Goal: Task Accomplishment & Management: Manage account settings

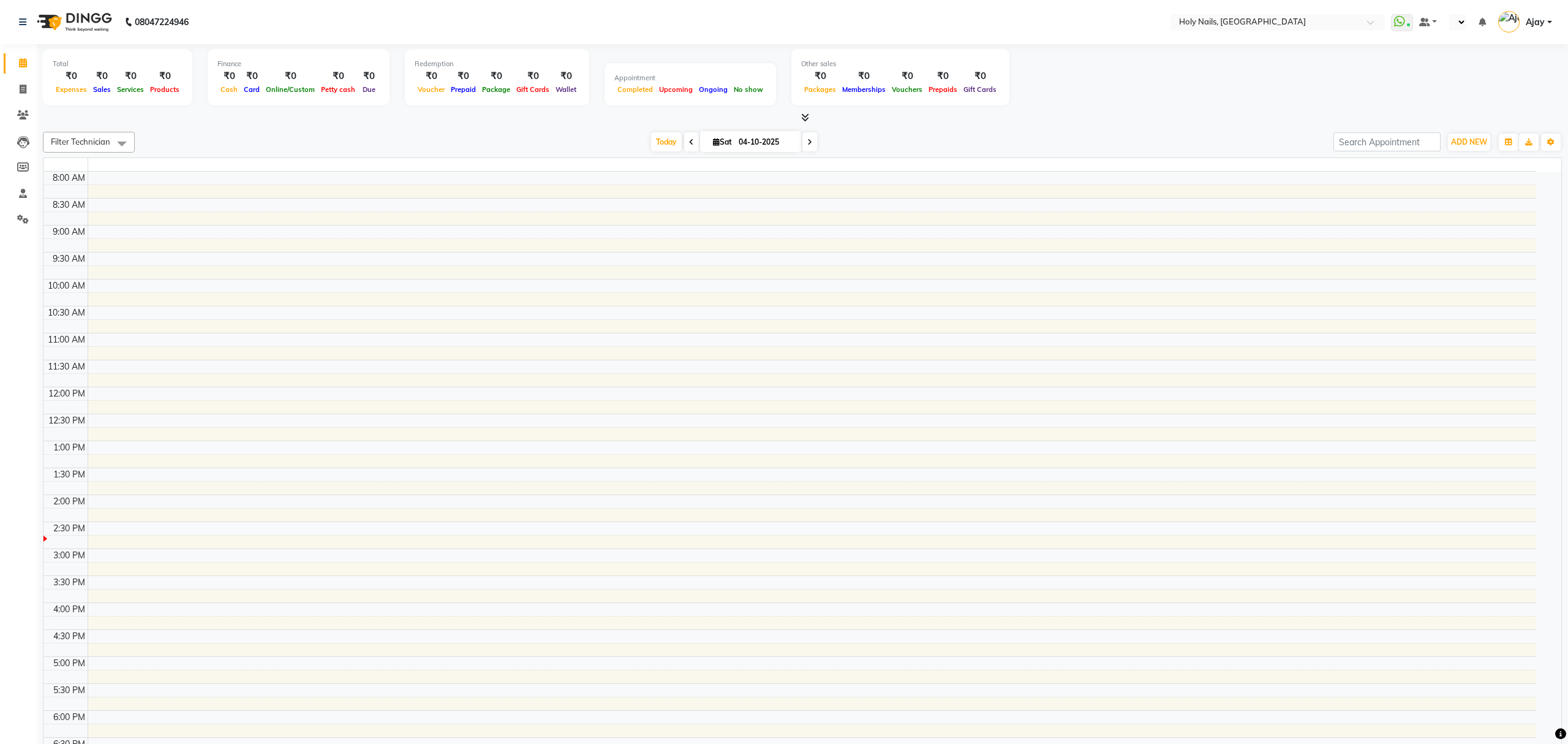
select select "en"
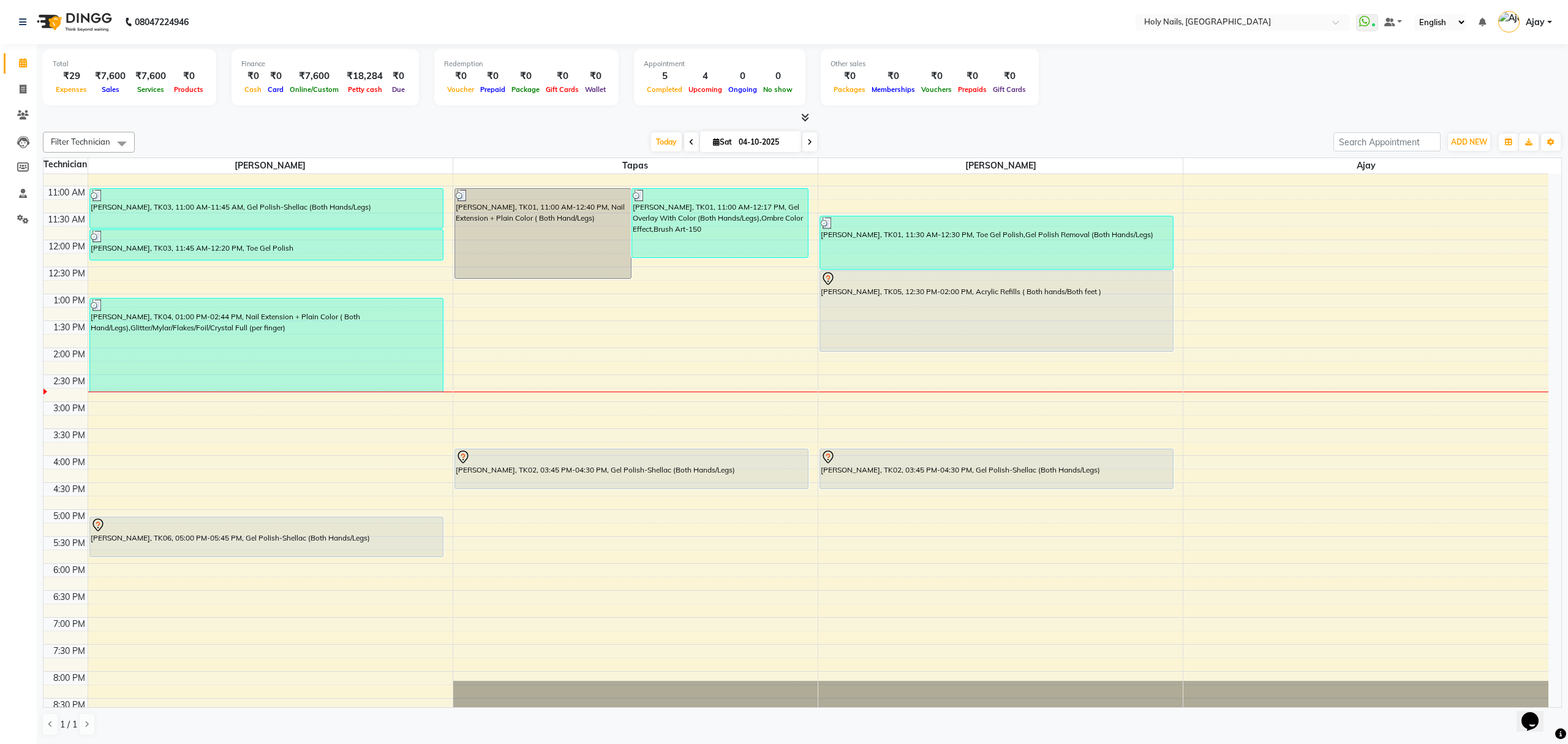
scroll to position [163, 0]
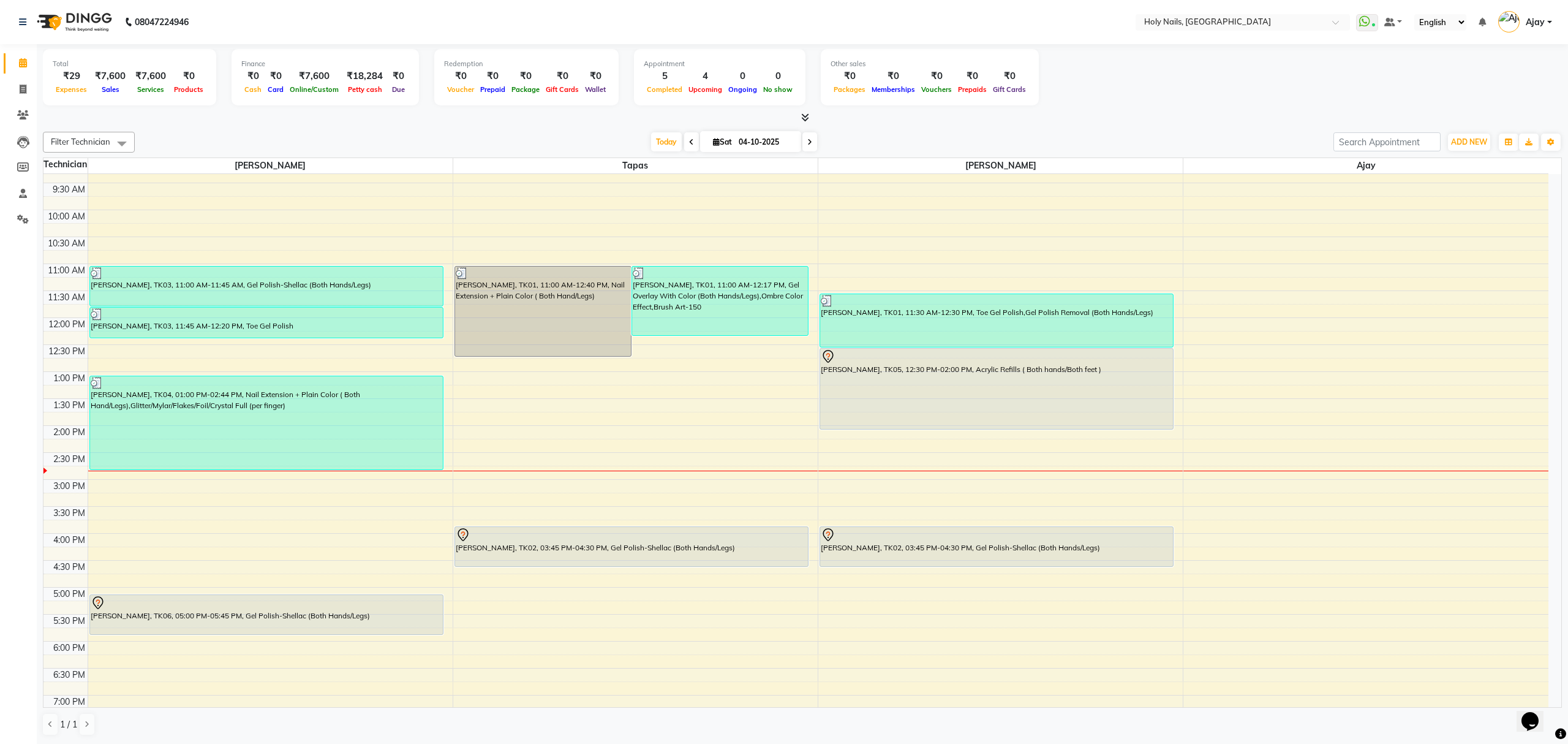
scroll to position [178, 0]
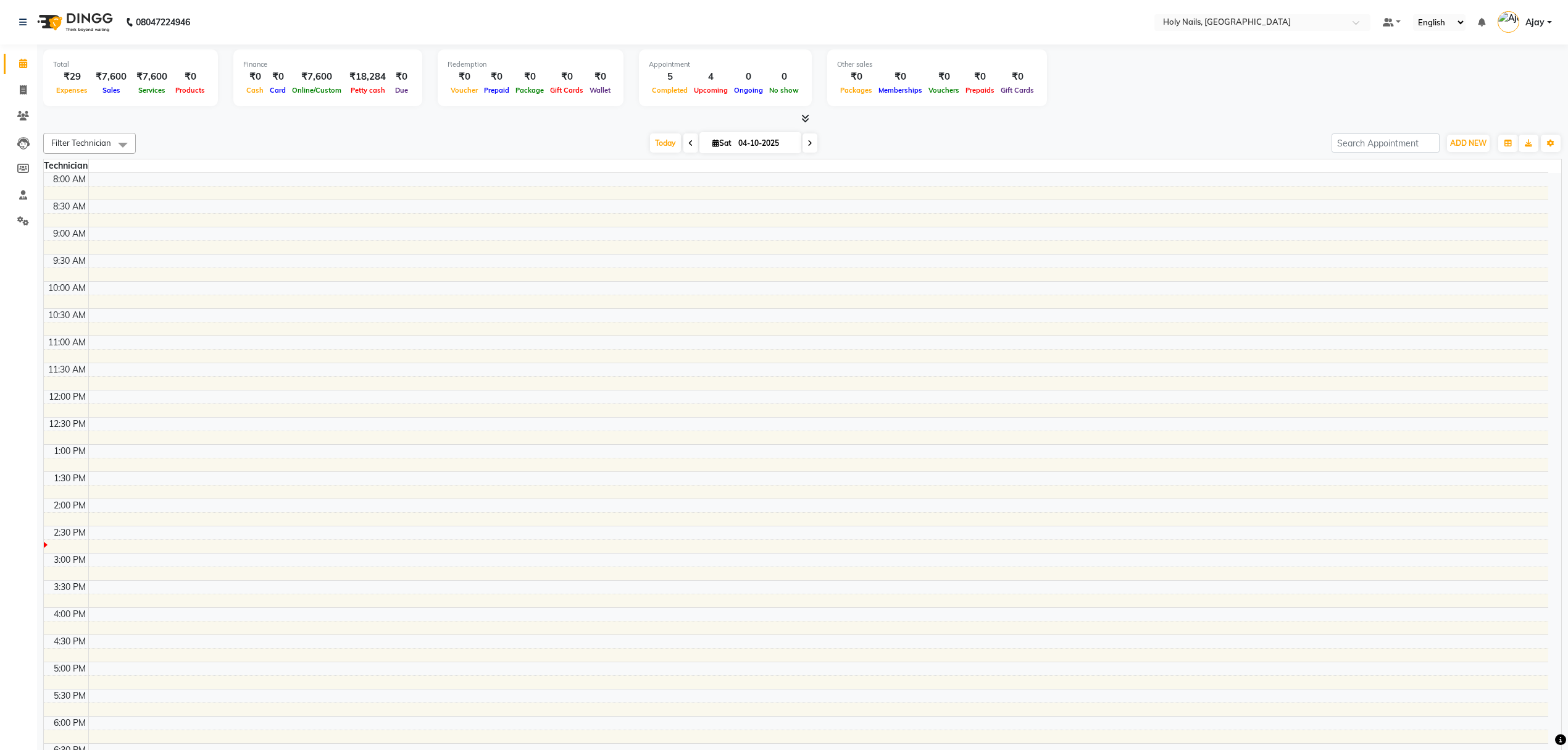
select select "en"
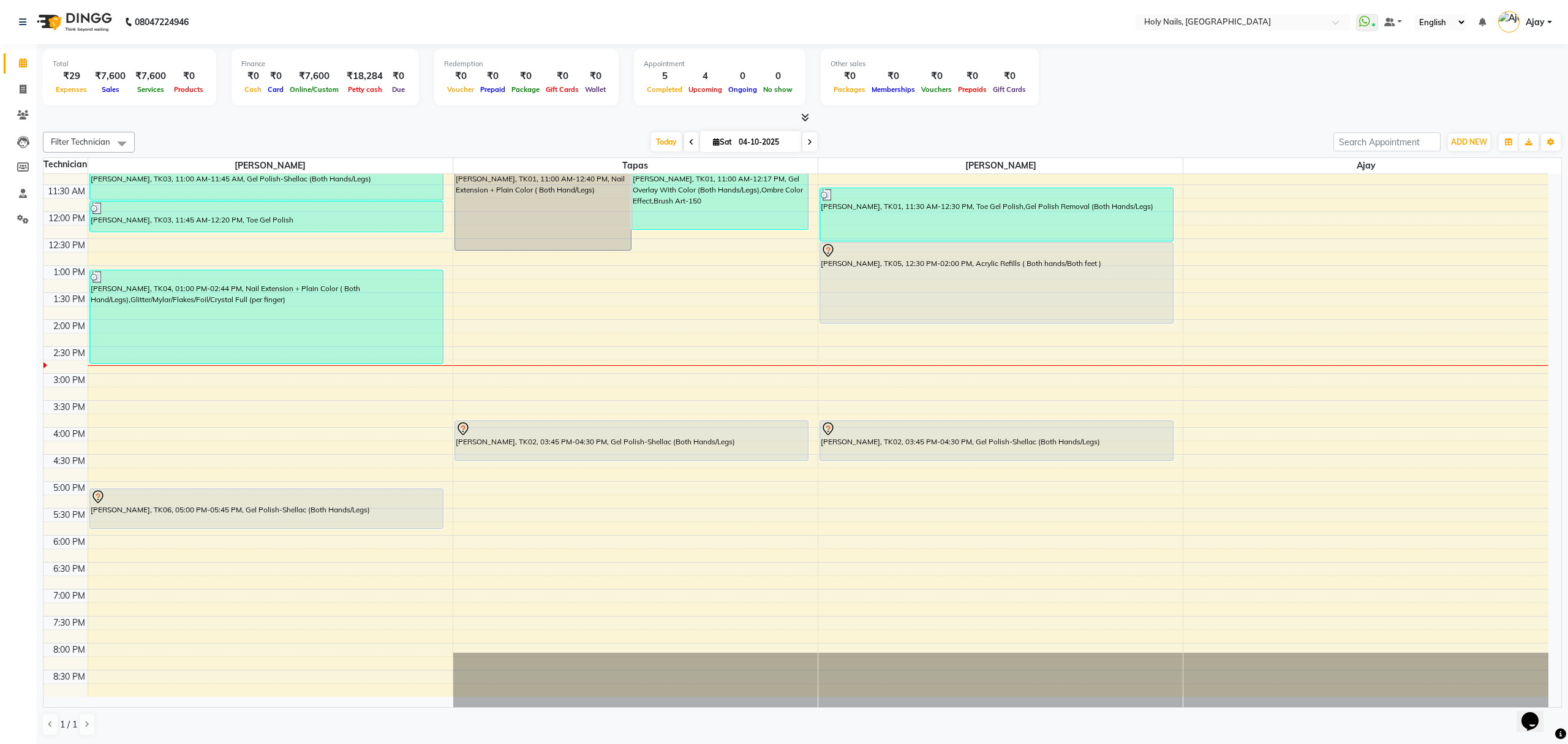
click at [807, 143] on icon at bounding box center [809, 142] width 5 height 7
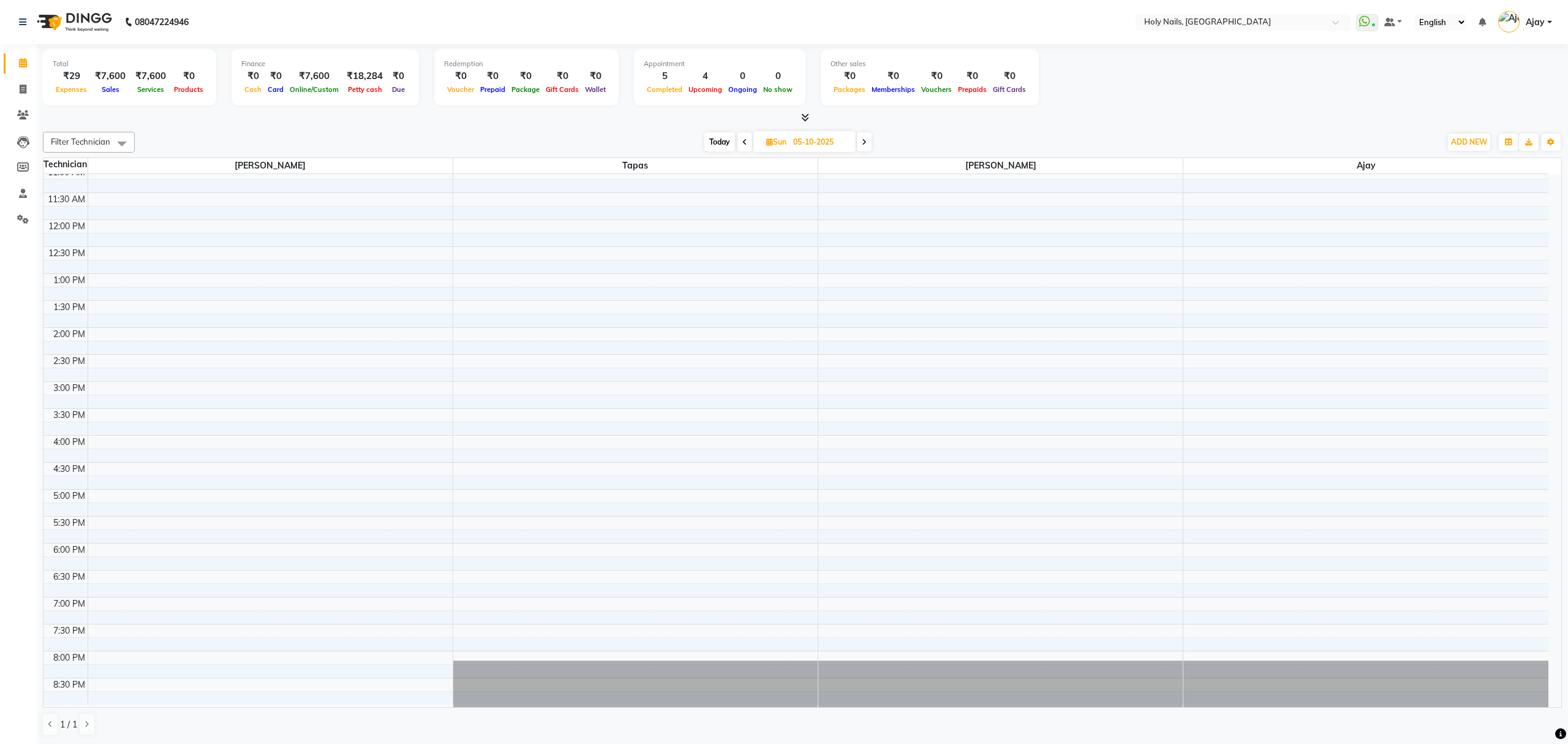
scroll to position [178, 0]
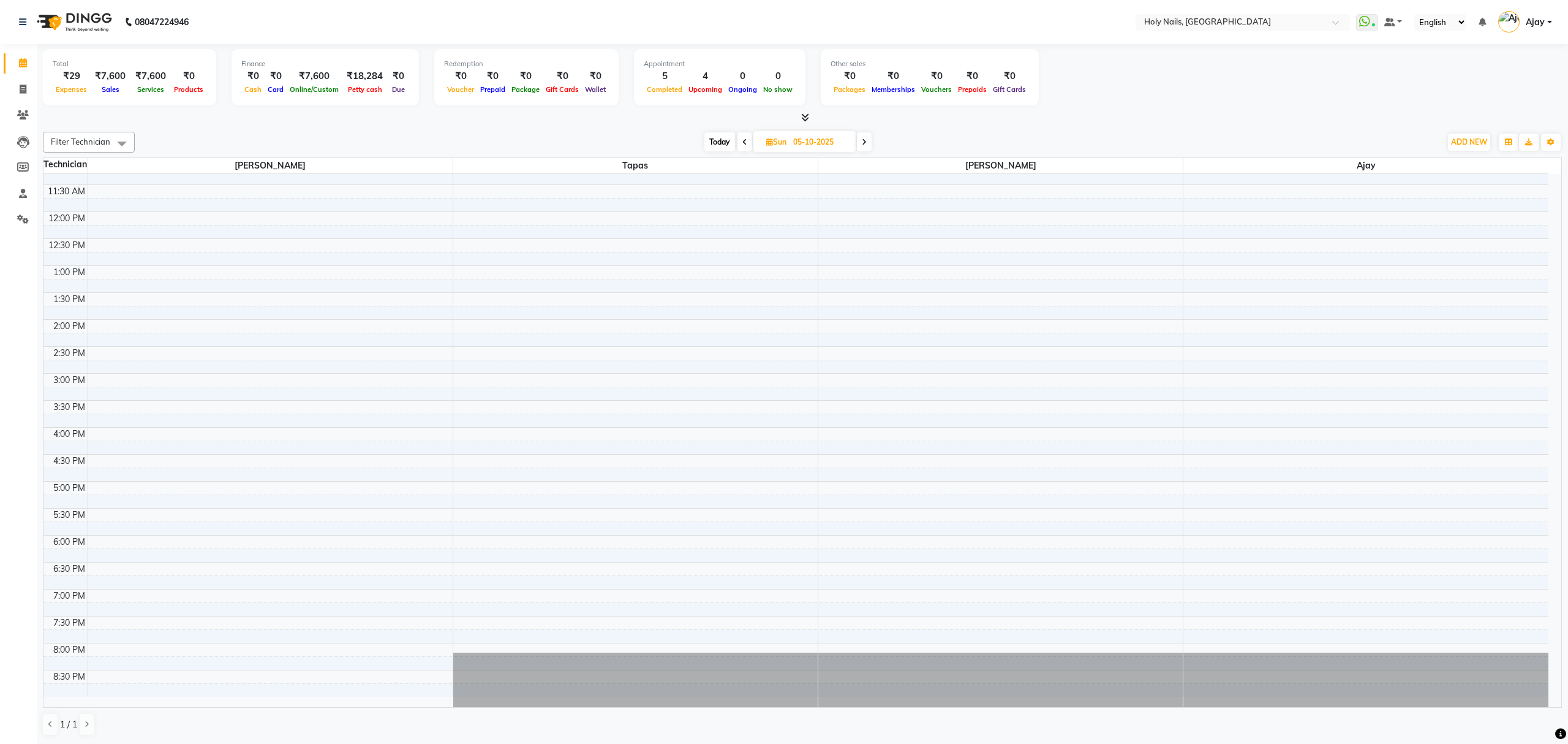
click at [711, 142] on span "Today" at bounding box center [719, 141] width 31 height 19
type input "04-10-2025"
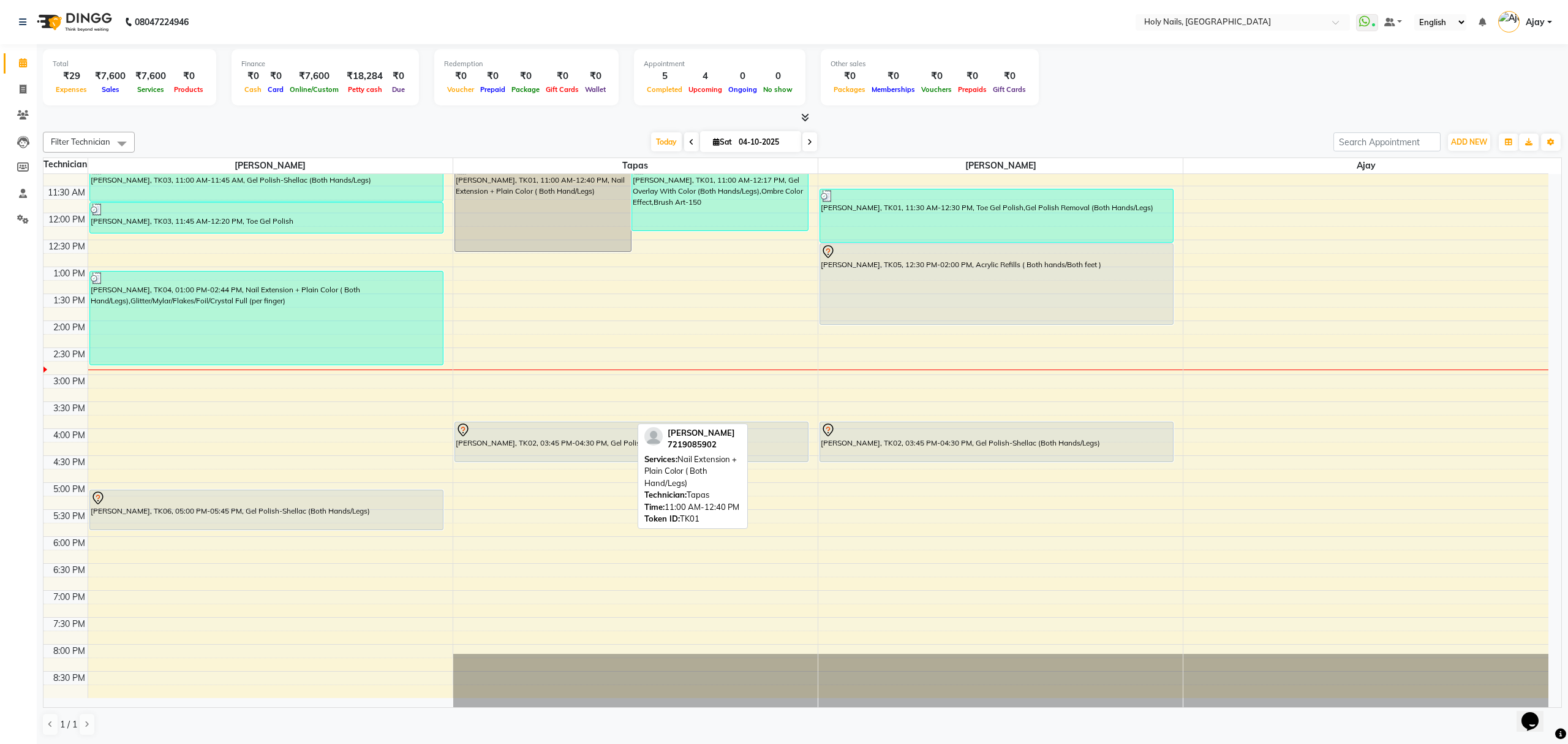
scroll to position [178, 0]
click at [586, 372] on div "8:00 AM 8:30 AM 9:00 AM 9:30 AM 10:00 AM 10:30 AM 11:00 AM 11:30 AM 12:00 PM 12…" at bounding box center [796, 346] width 1505 height 700
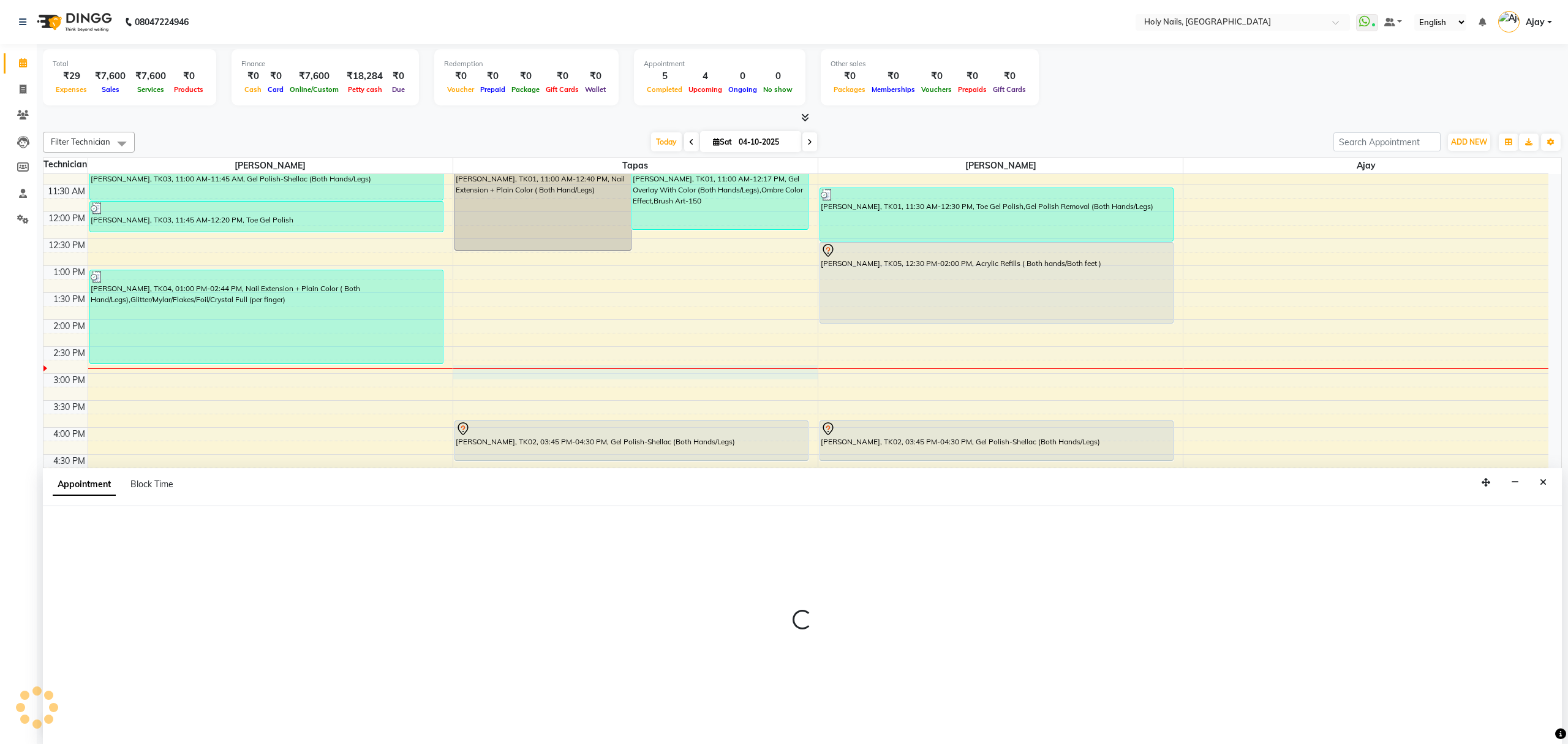
select select "43996"
select select "tentative"
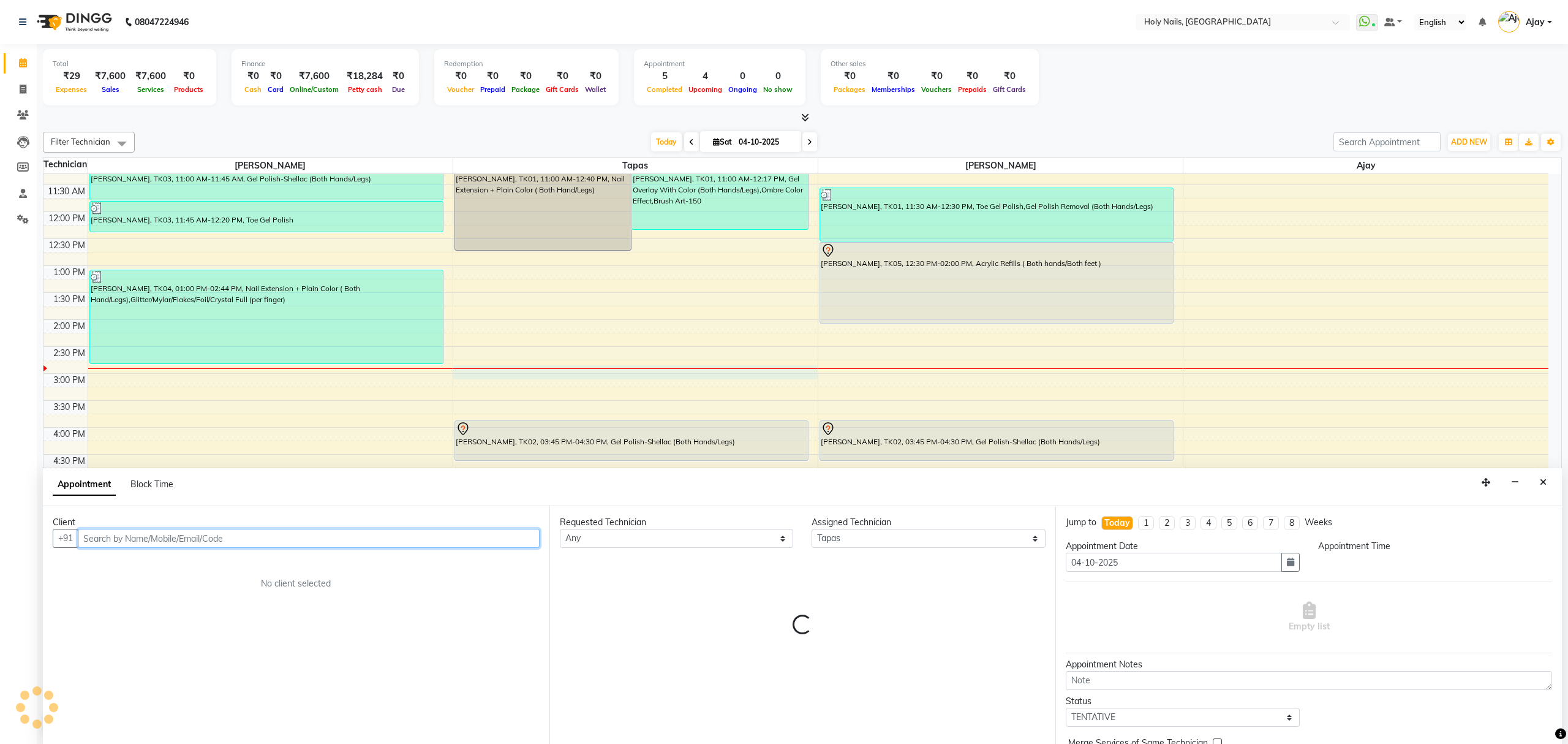
select select "885"
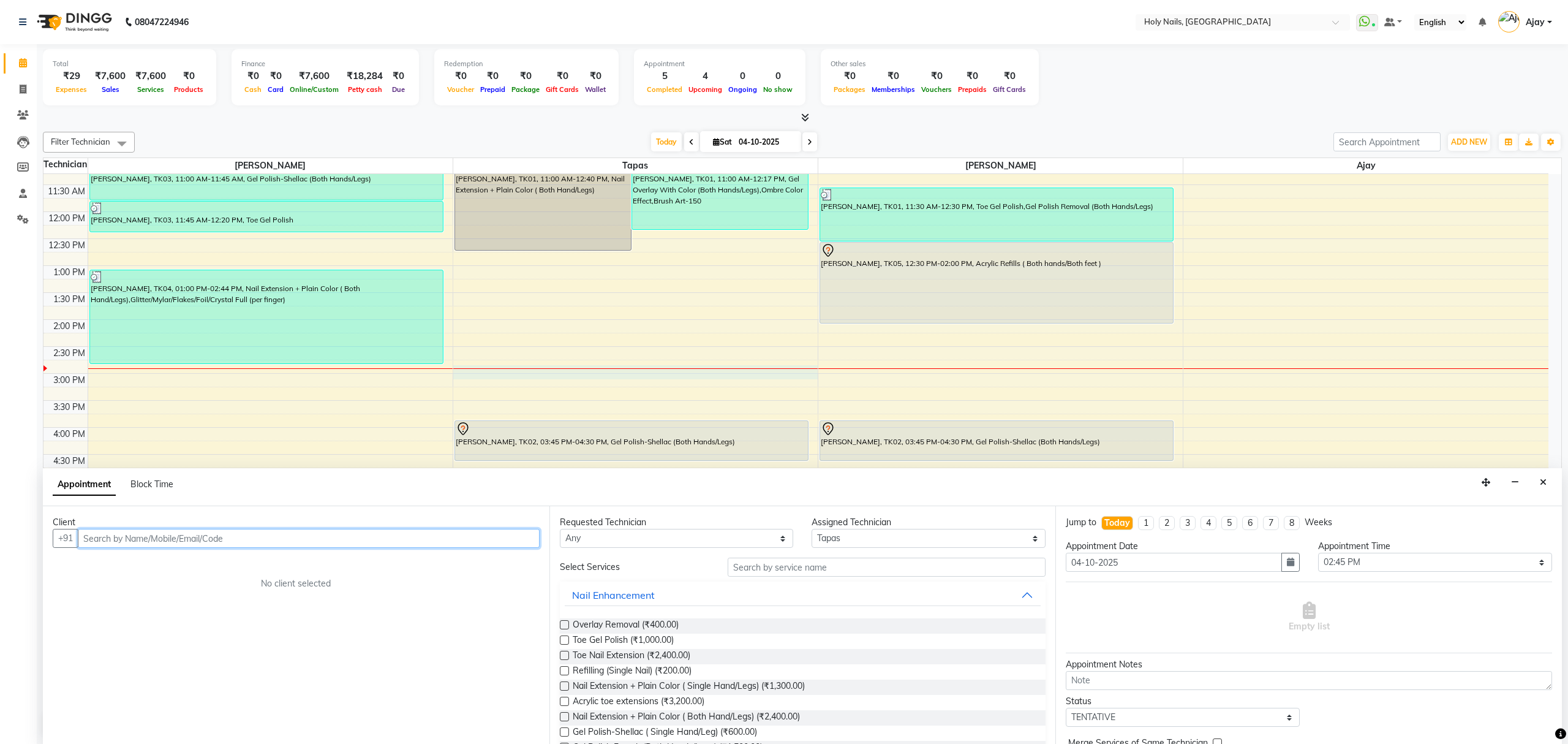
click at [340, 535] on input "text" at bounding box center [309, 538] width 462 height 19
click at [158, 575] on button "Srellekshmi S 70******78" at bounding box center [151, 565] width 142 height 20
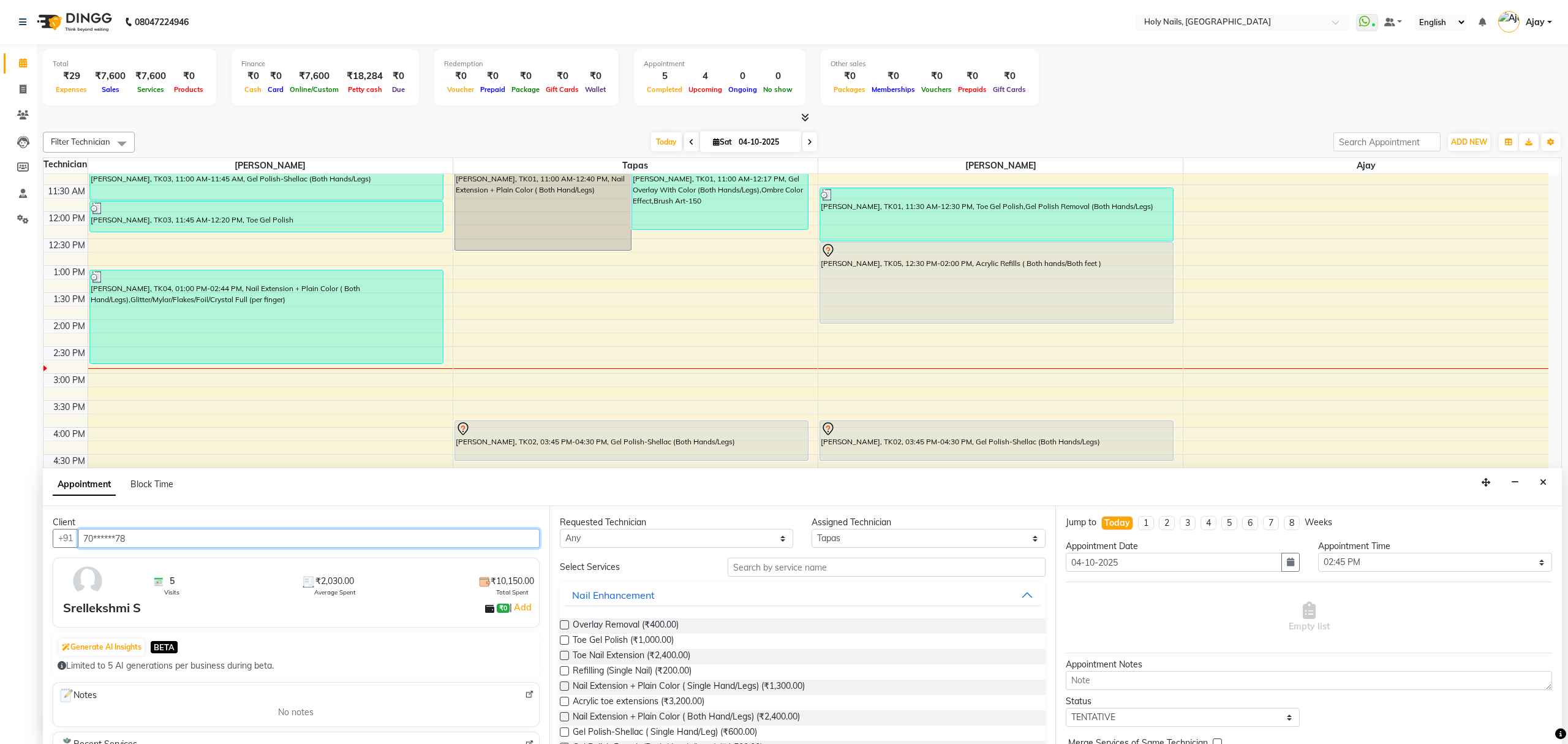
type input "70******78"
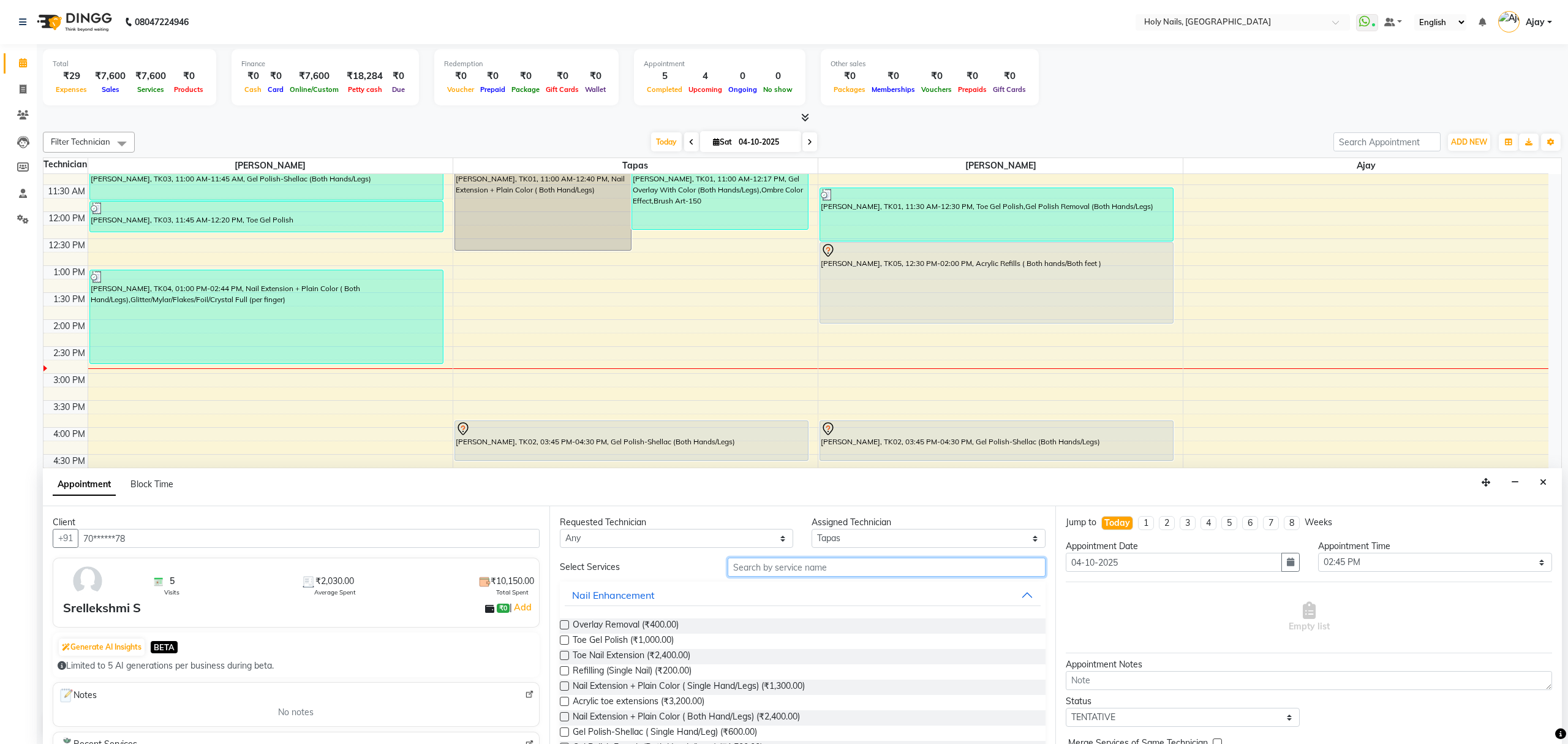
click at [868, 574] on input "text" at bounding box center [887, 566] width 318 height 19
click at [884, 563] on input "text" at bounding box center [887, 566] width 318 height 19
type input "refill"
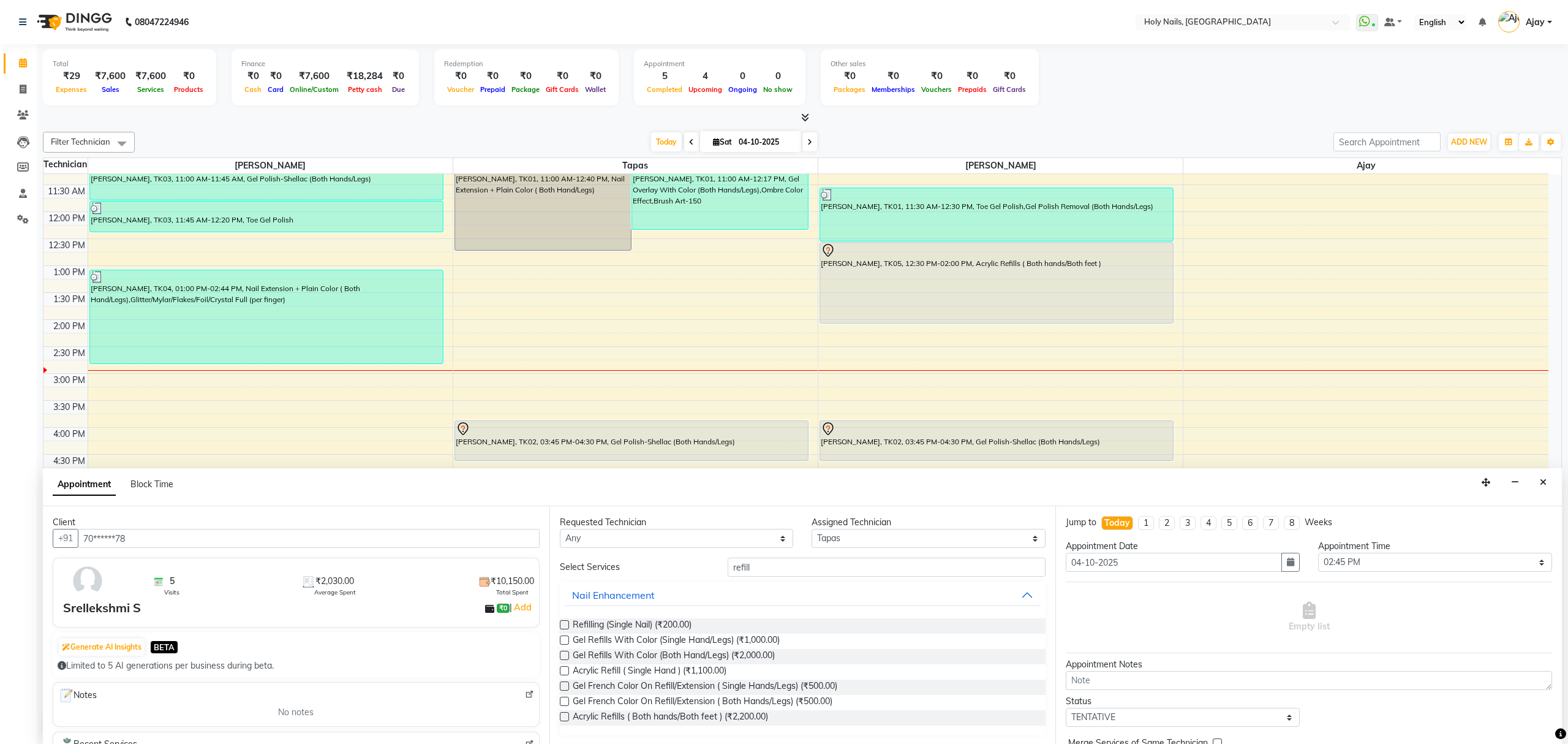
click at [565, 644] on label at bounding box center [565, 640] width 9 height 9
click at [565, 644] on input "checkbox" at bounding box center [564, 641] width 8 height 8
checkbox input "false"
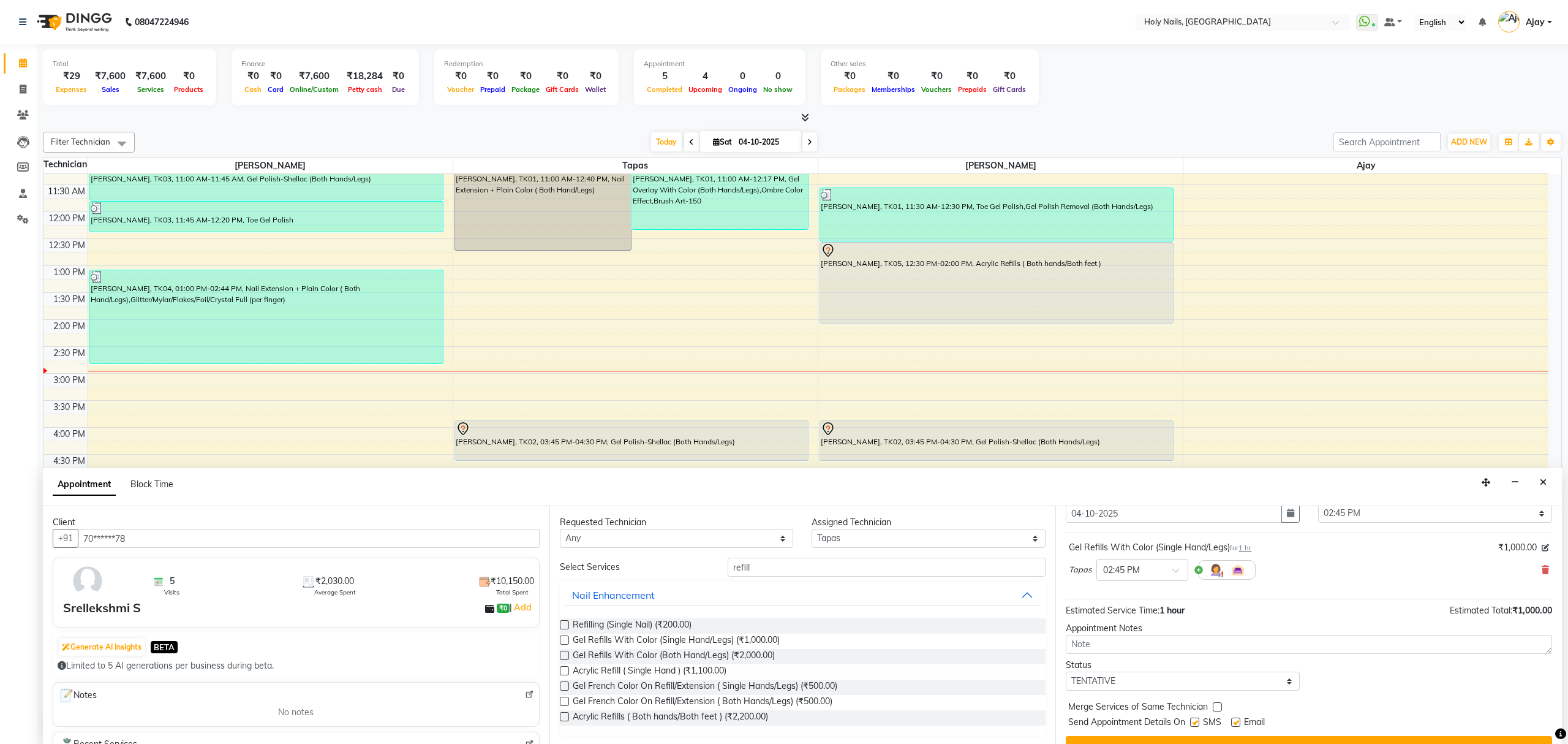
scroll to position [74, 0]
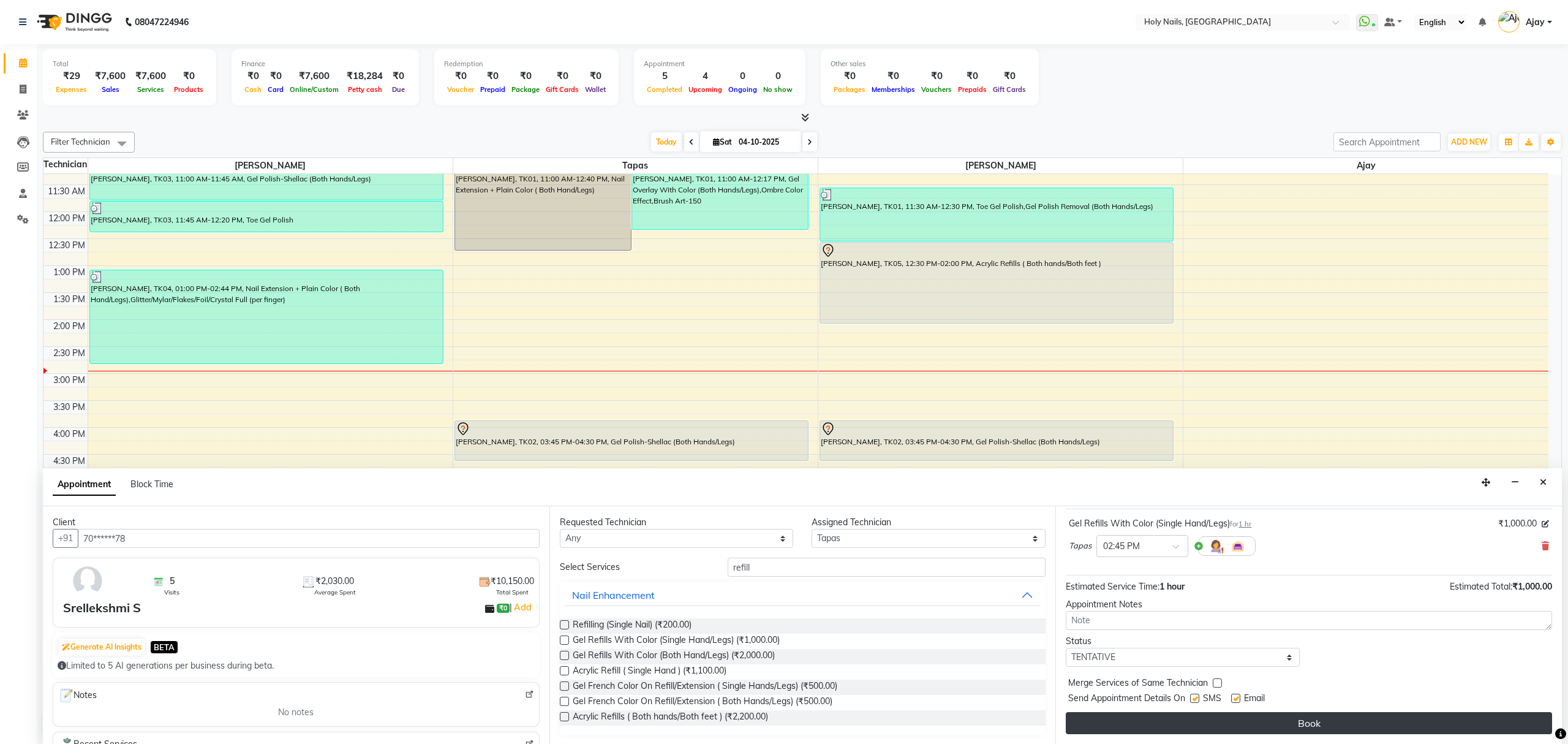
click at [1312, 721] on button "Book" at bounding box center [1309, 723] width 486 height 22
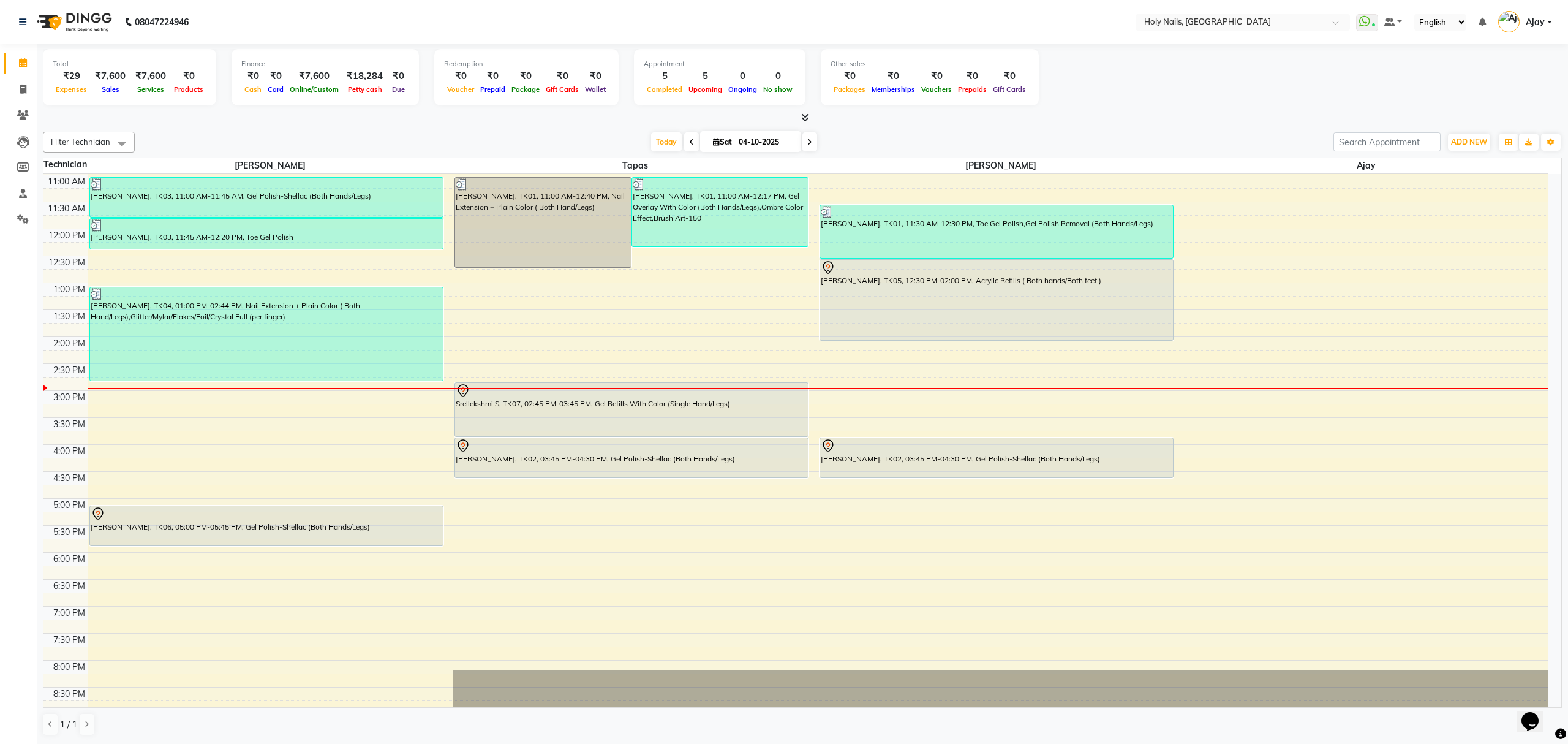
scroll to position [178, 0]
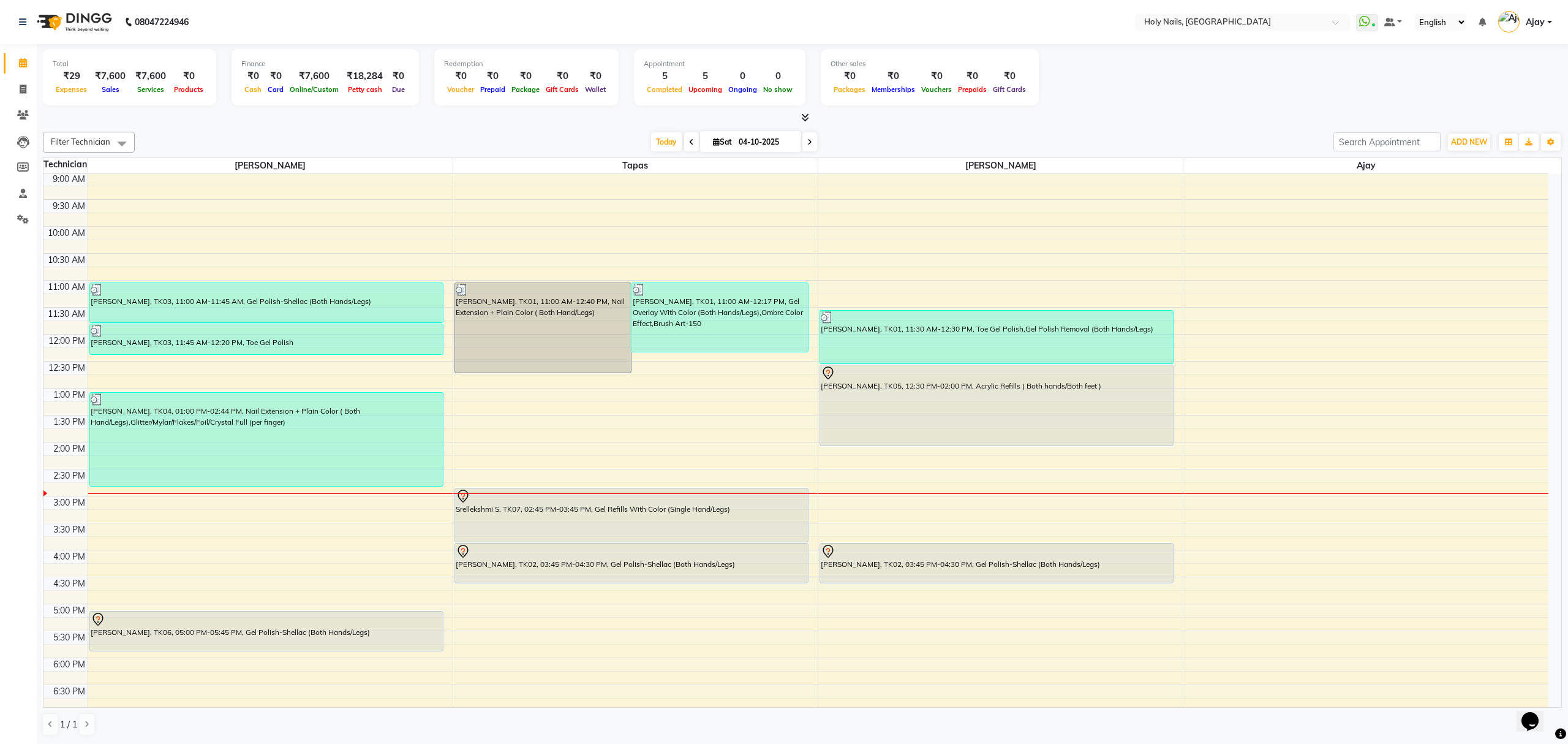
scroll to position [178, 0]
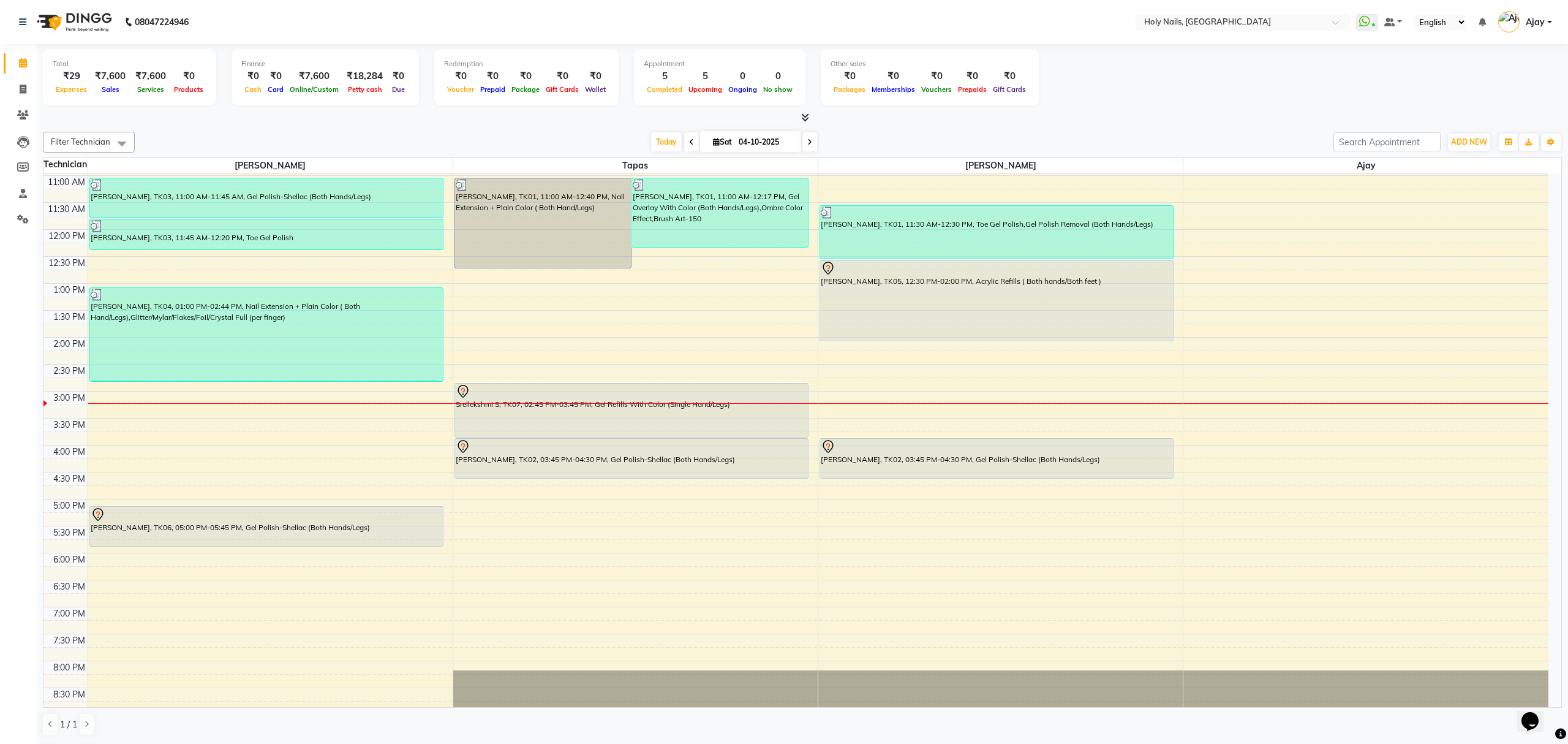
scroll to position [178, 0]
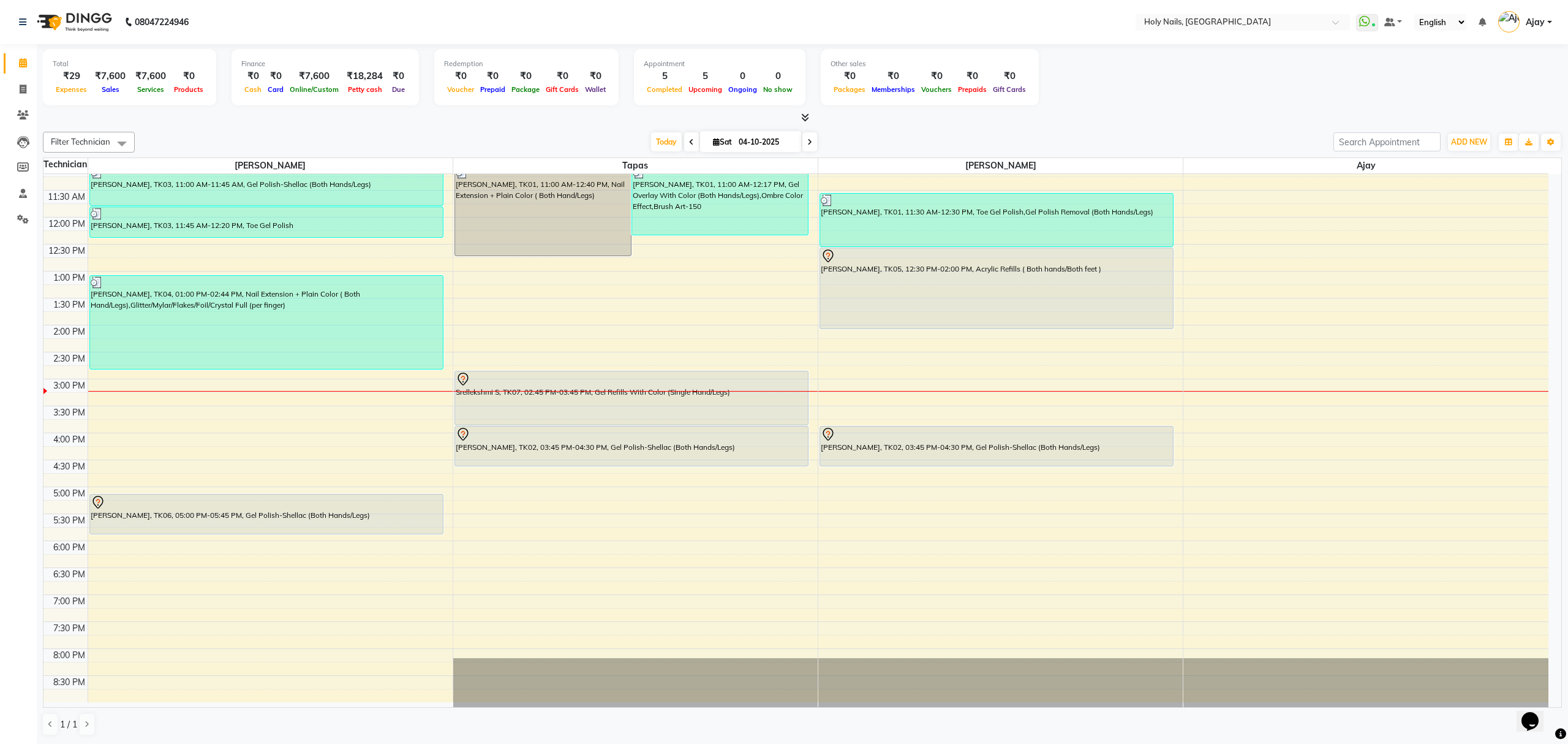
scroll to position [178, 0]
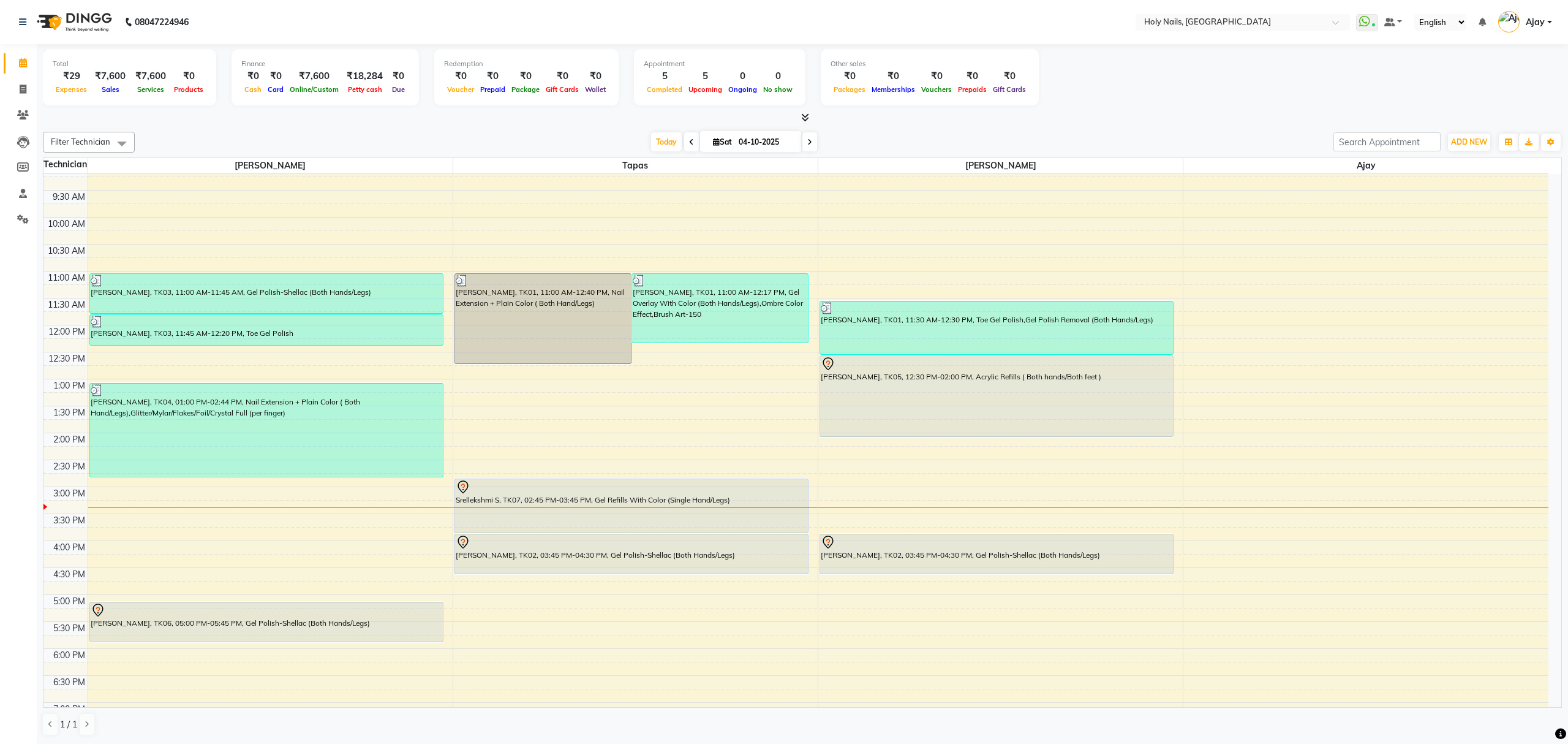
scroll to position [178, 0]
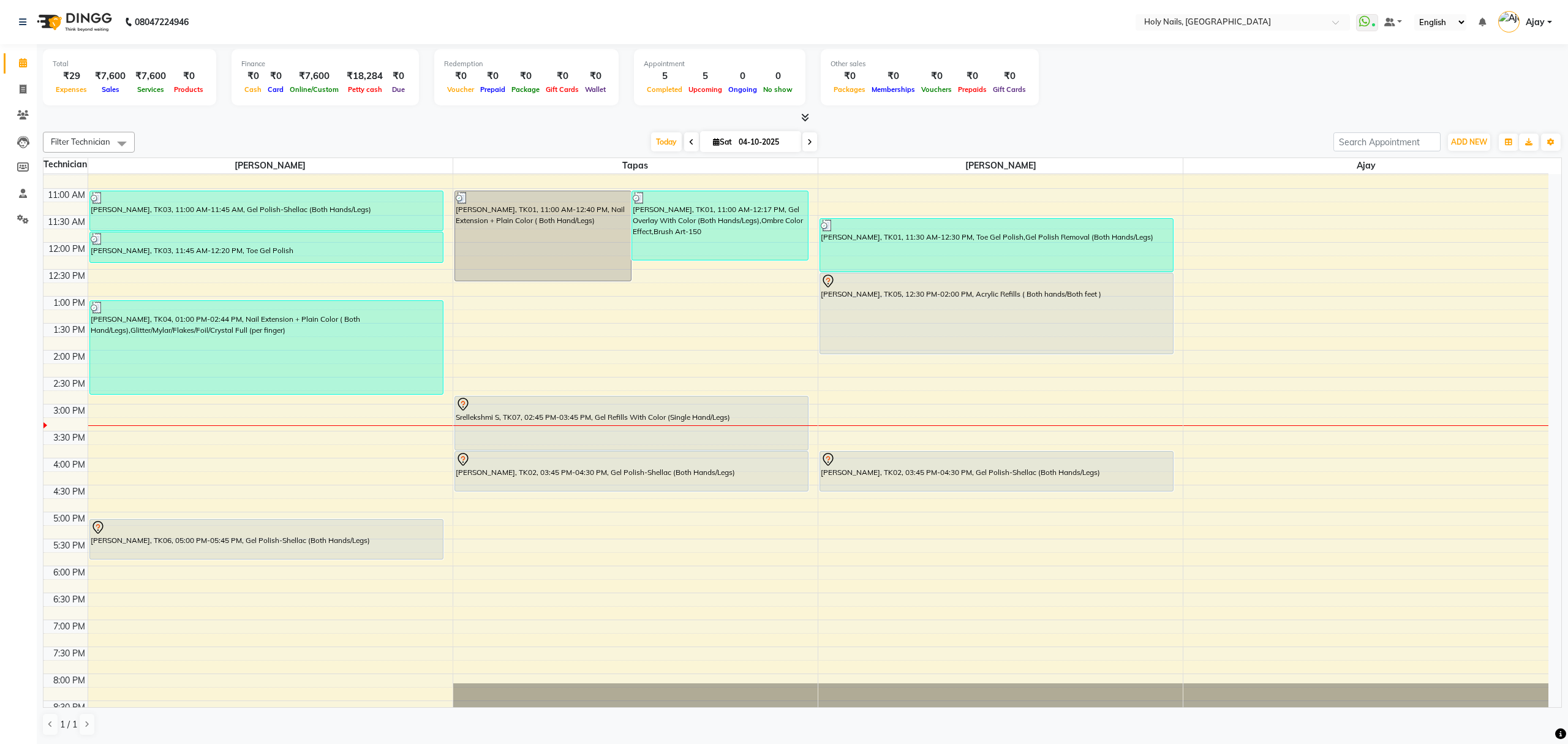
scroll to position [163, 0]
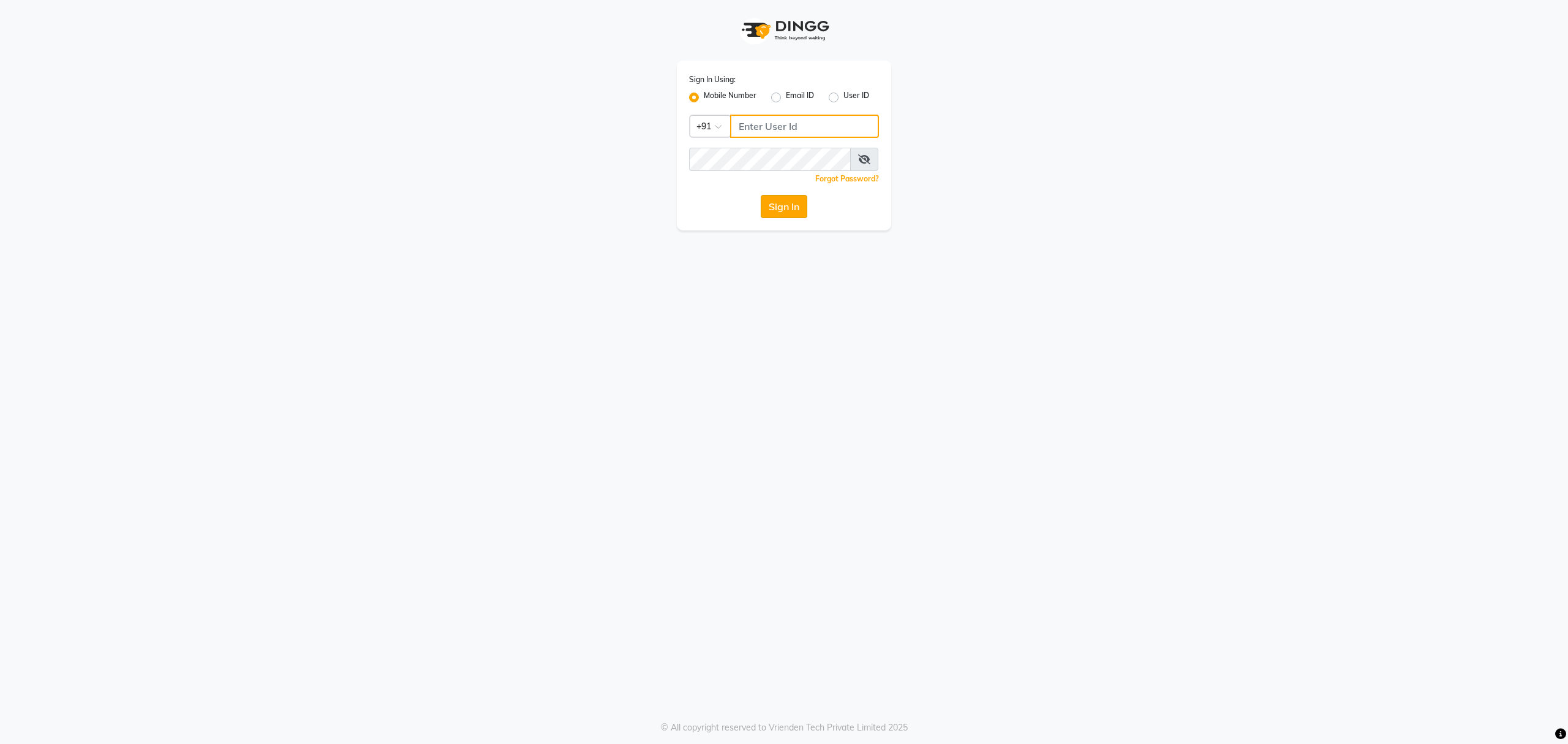
type input "8010688556"
click at [782, 211] on button "Sign In" at bounding box center [784, 206] width 47 height 23
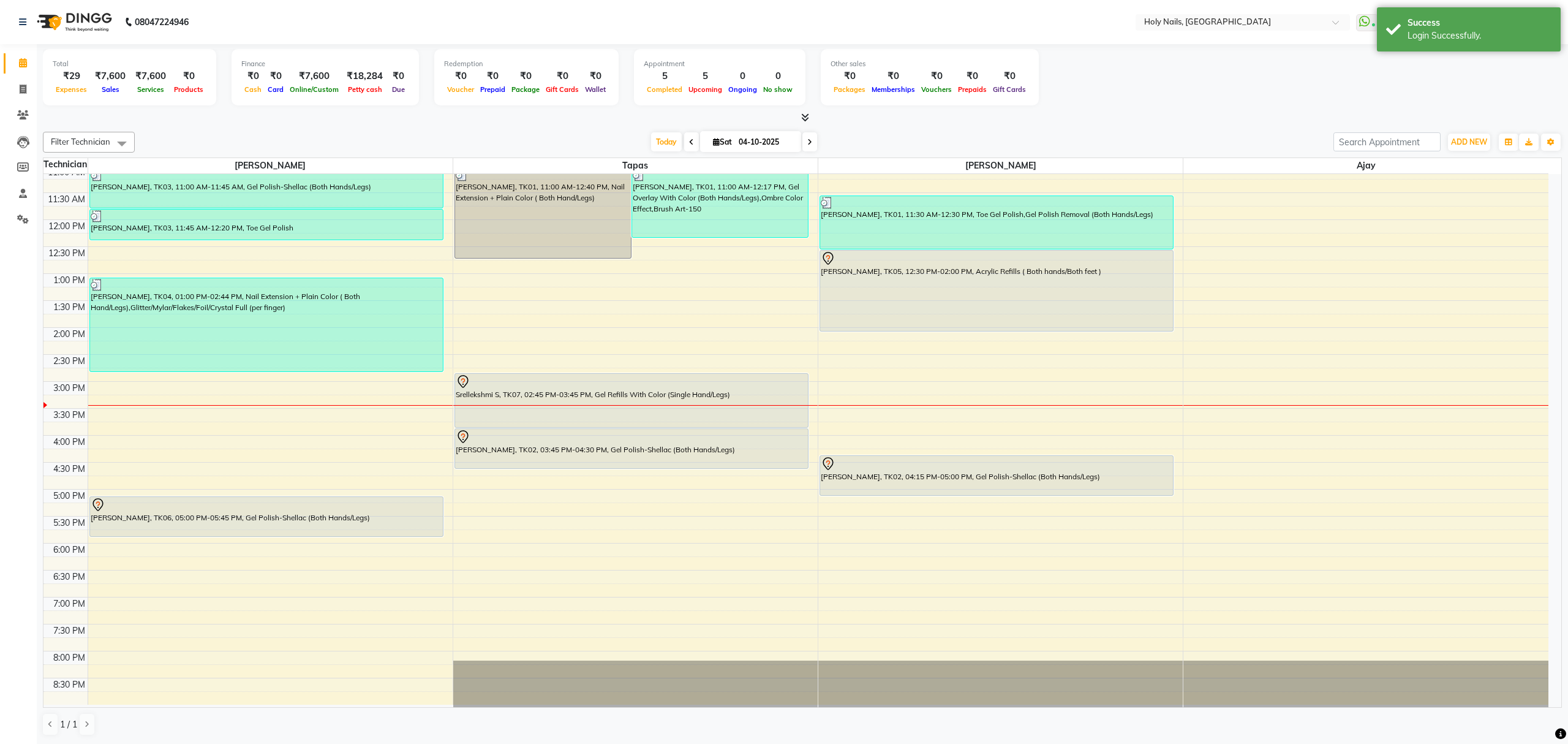
scroll to position [178, 0]
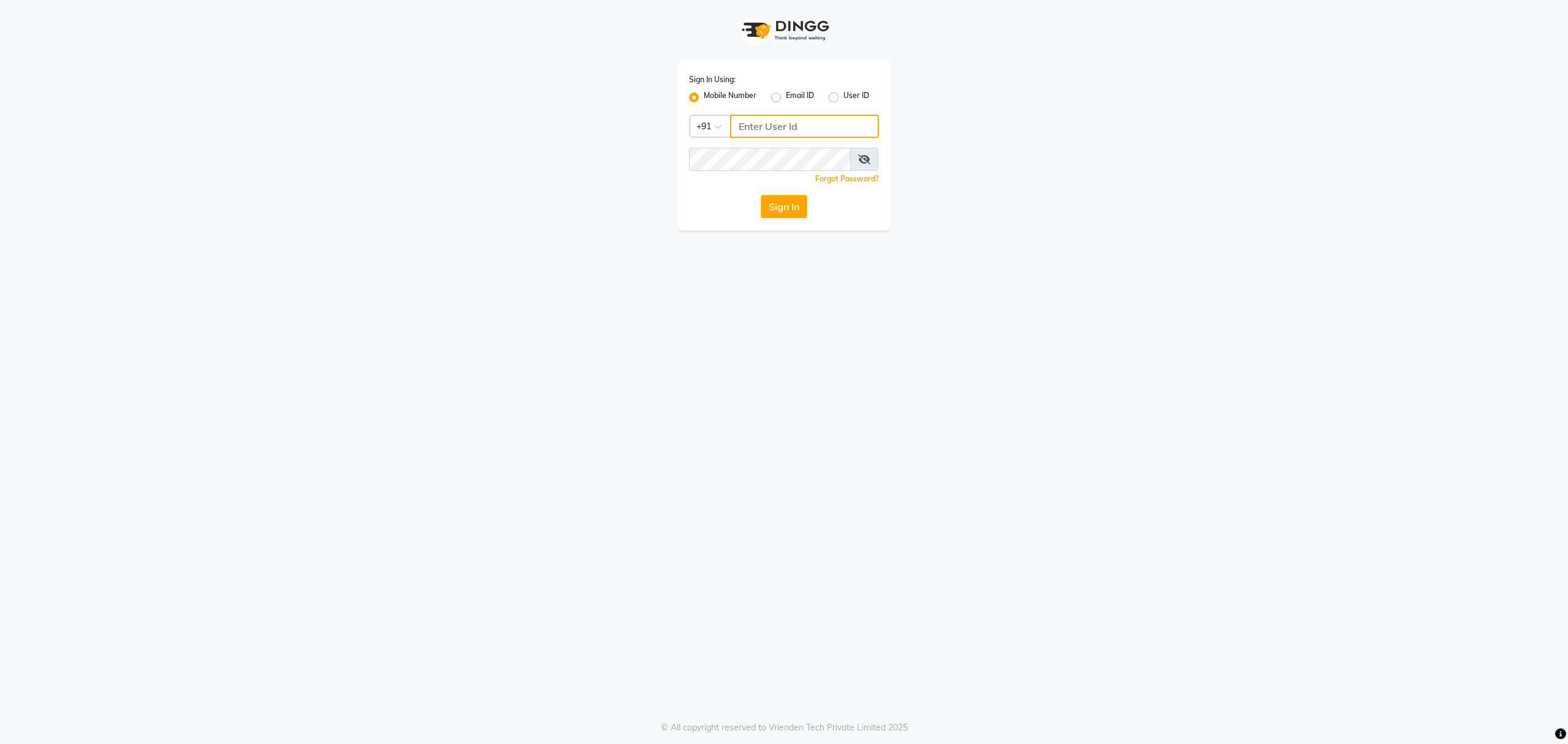
type input "8010688556"
click at [779, 204] on button "Sign In" at bounding box center [784, 206] width 47 height 23
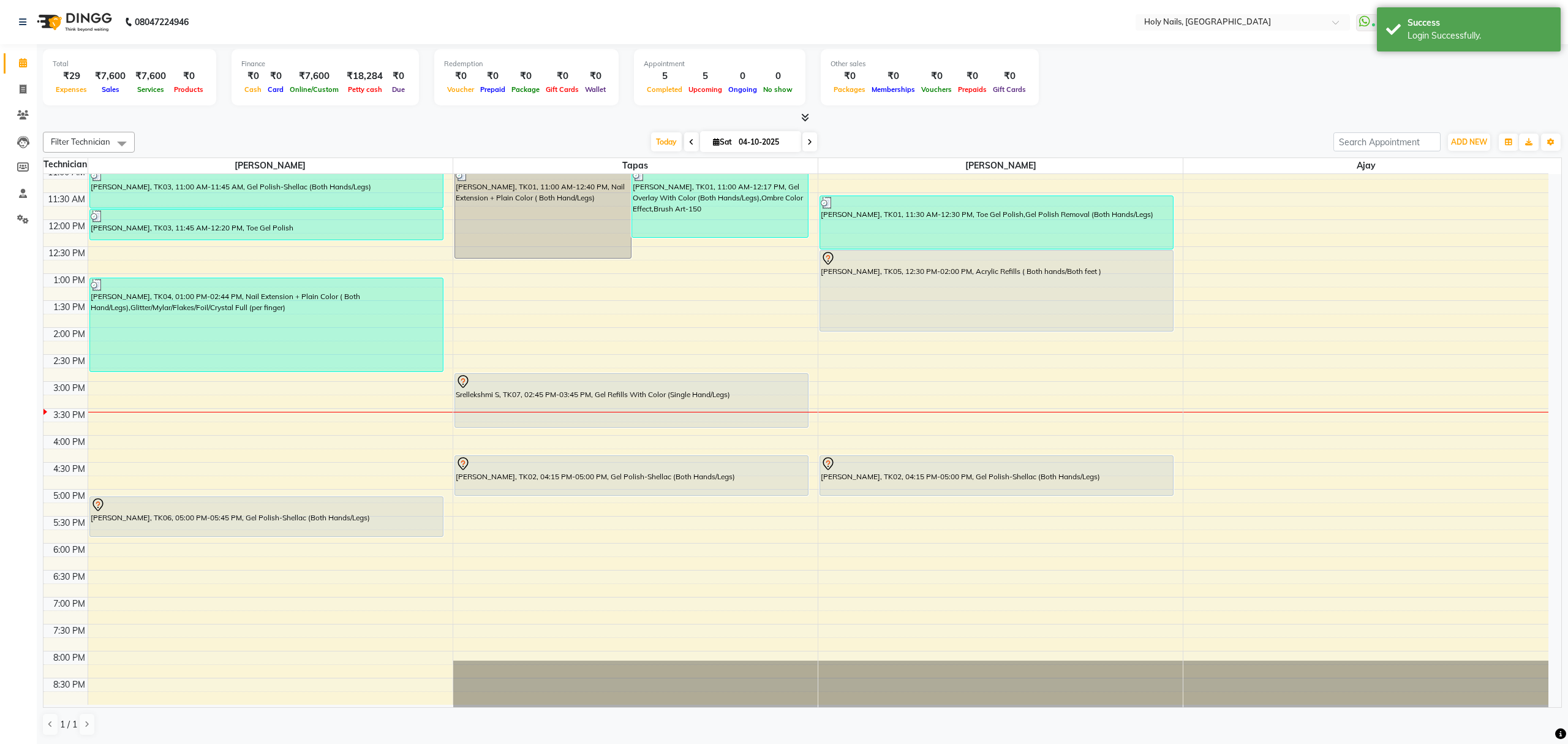
scroll to position [178, 0]
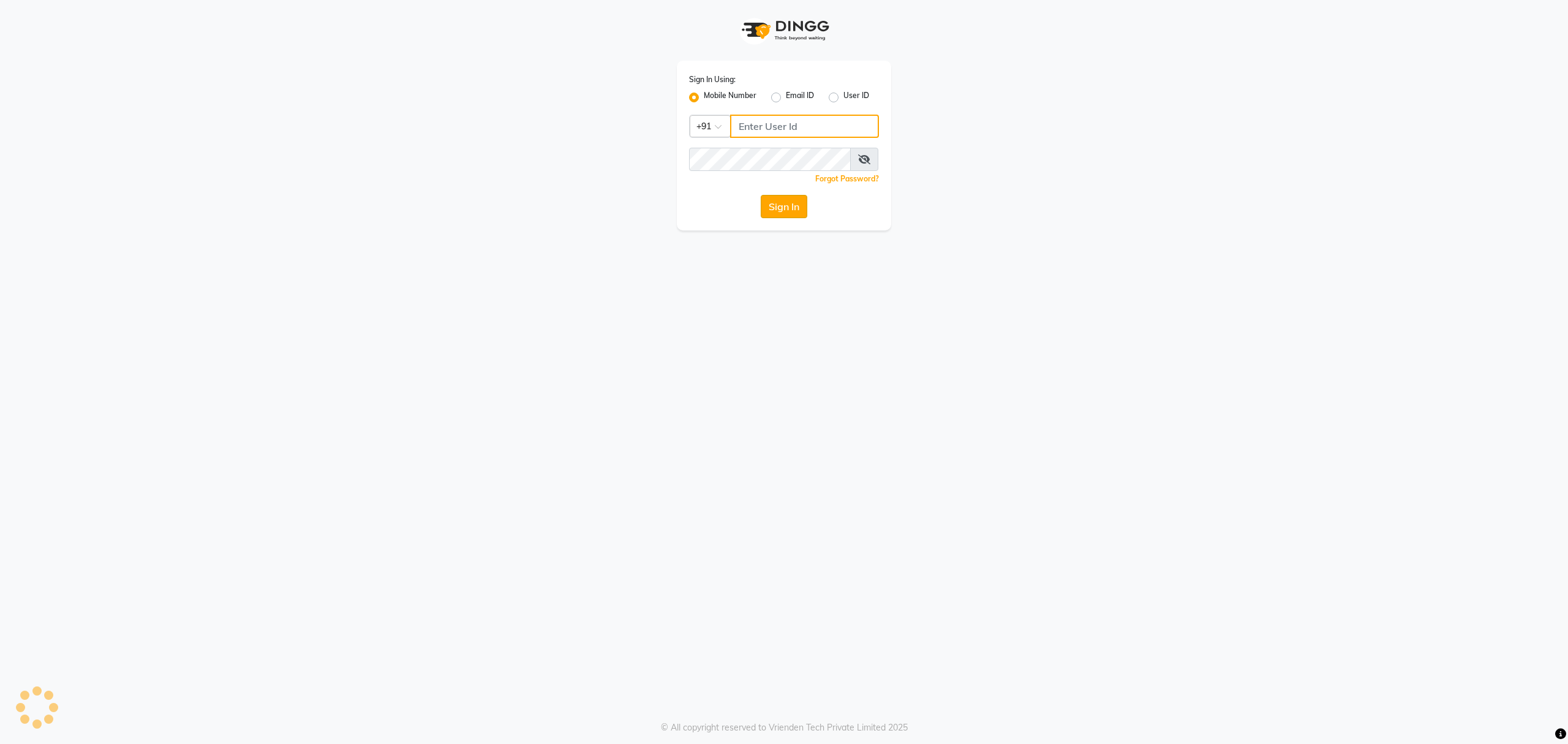
type input "8010688556"
click at [768, 213] on button "Sign In" at bounding box center [784, 206] width 47 height 23
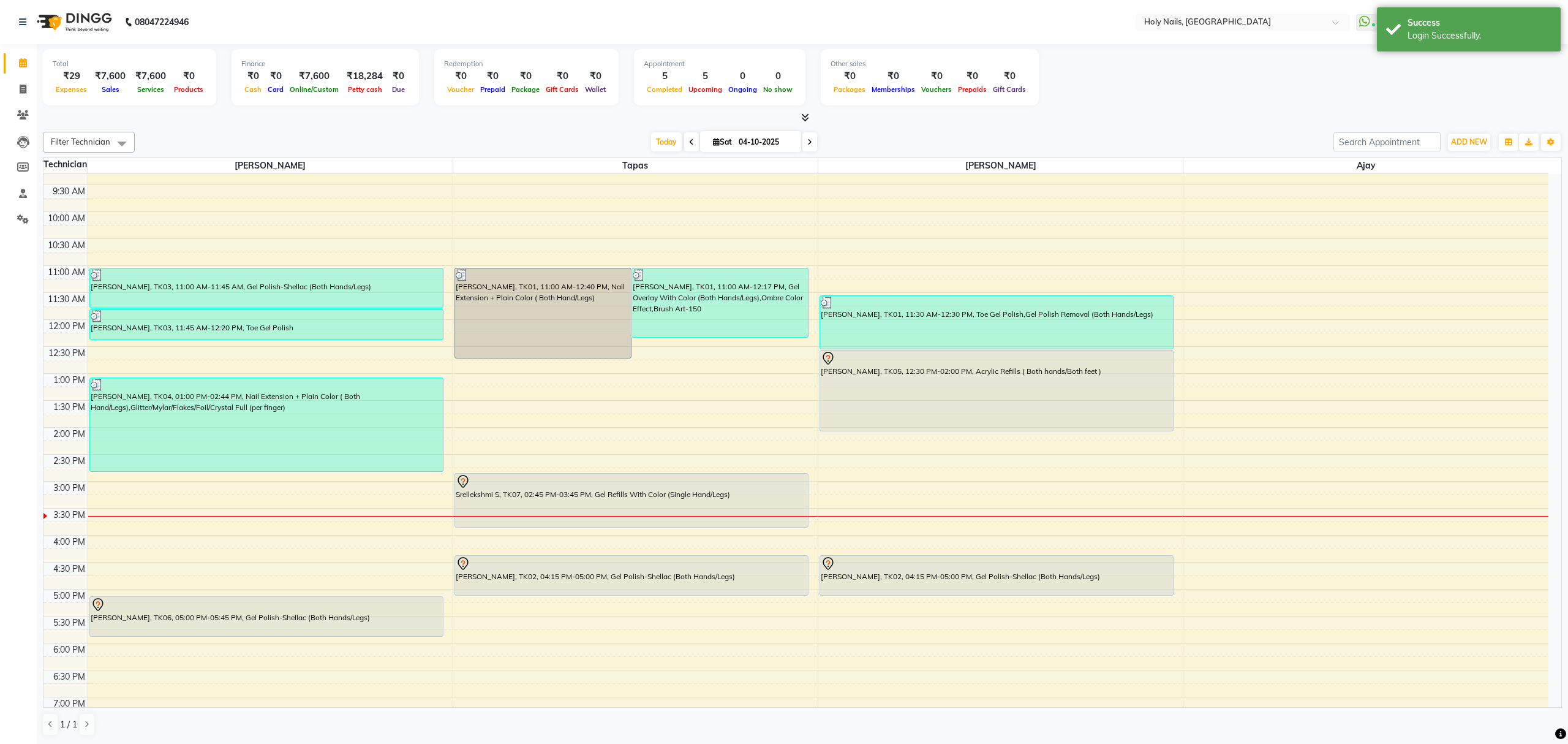
scroll to position [178, 0]
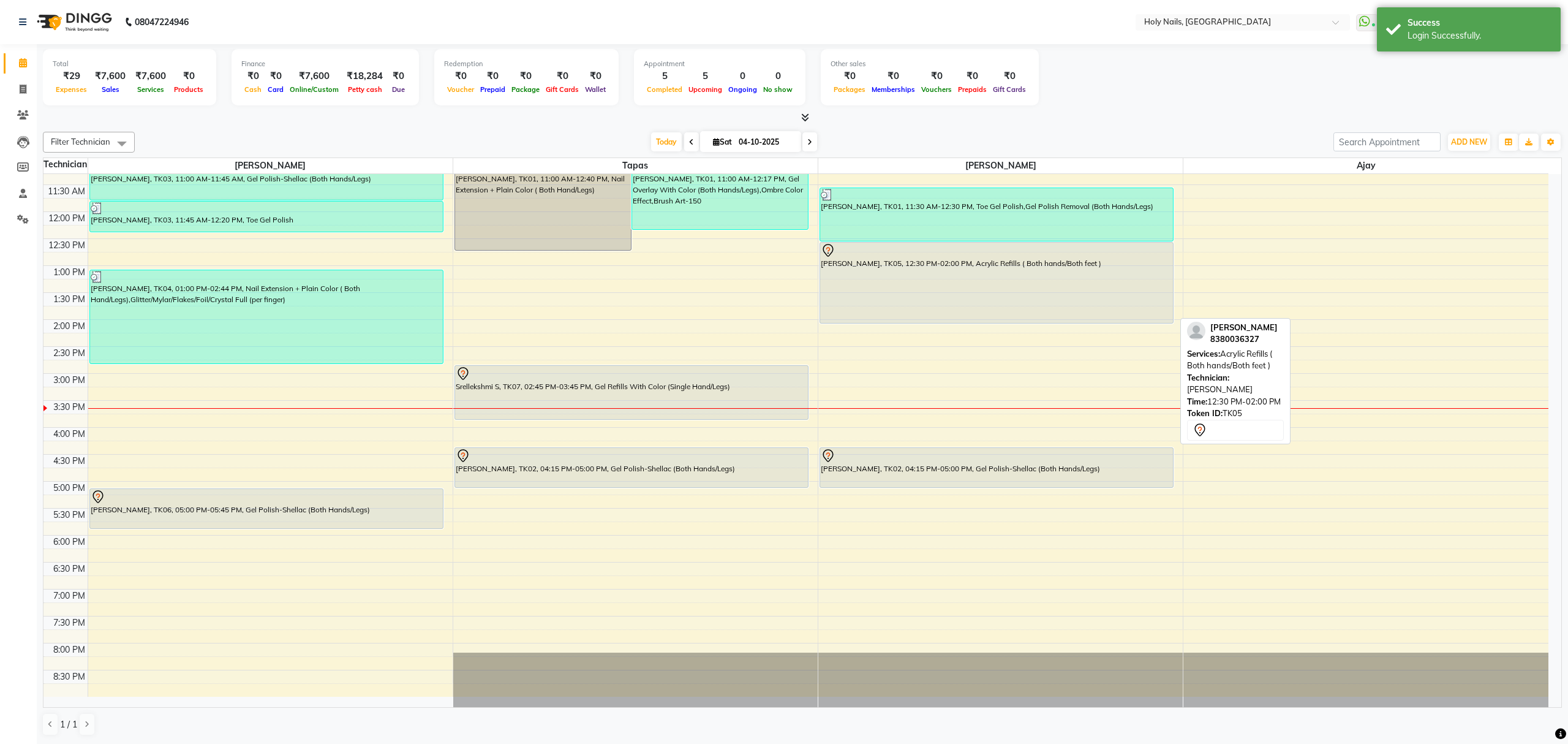
click at [1008, 277] on div "Mehal Mehta, TK05, 12:30 PM-02:00 PM, Acrylic Refills ( Both hands/Both feet )" at bounding box center [996, 283] width 352 height 80
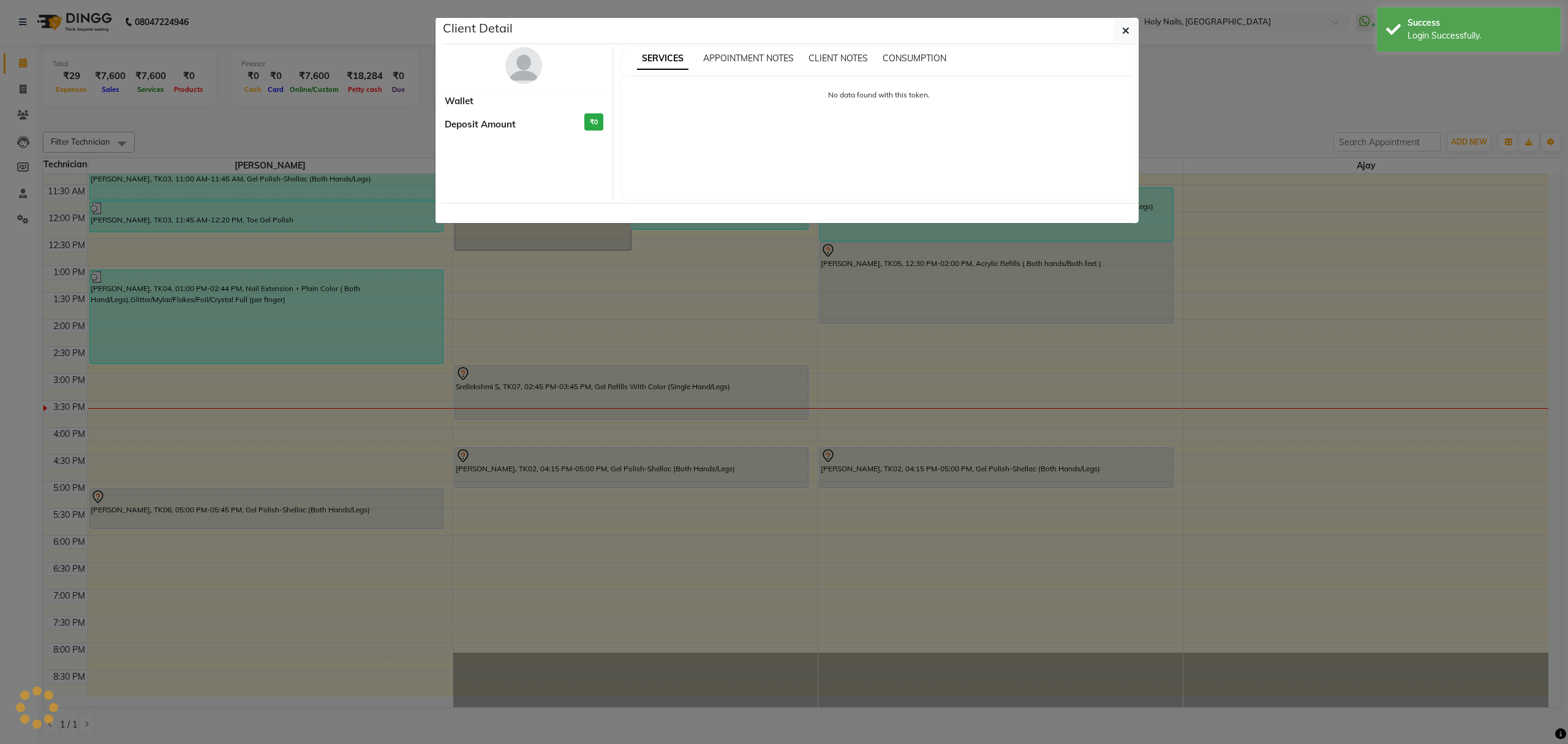
select select "7"
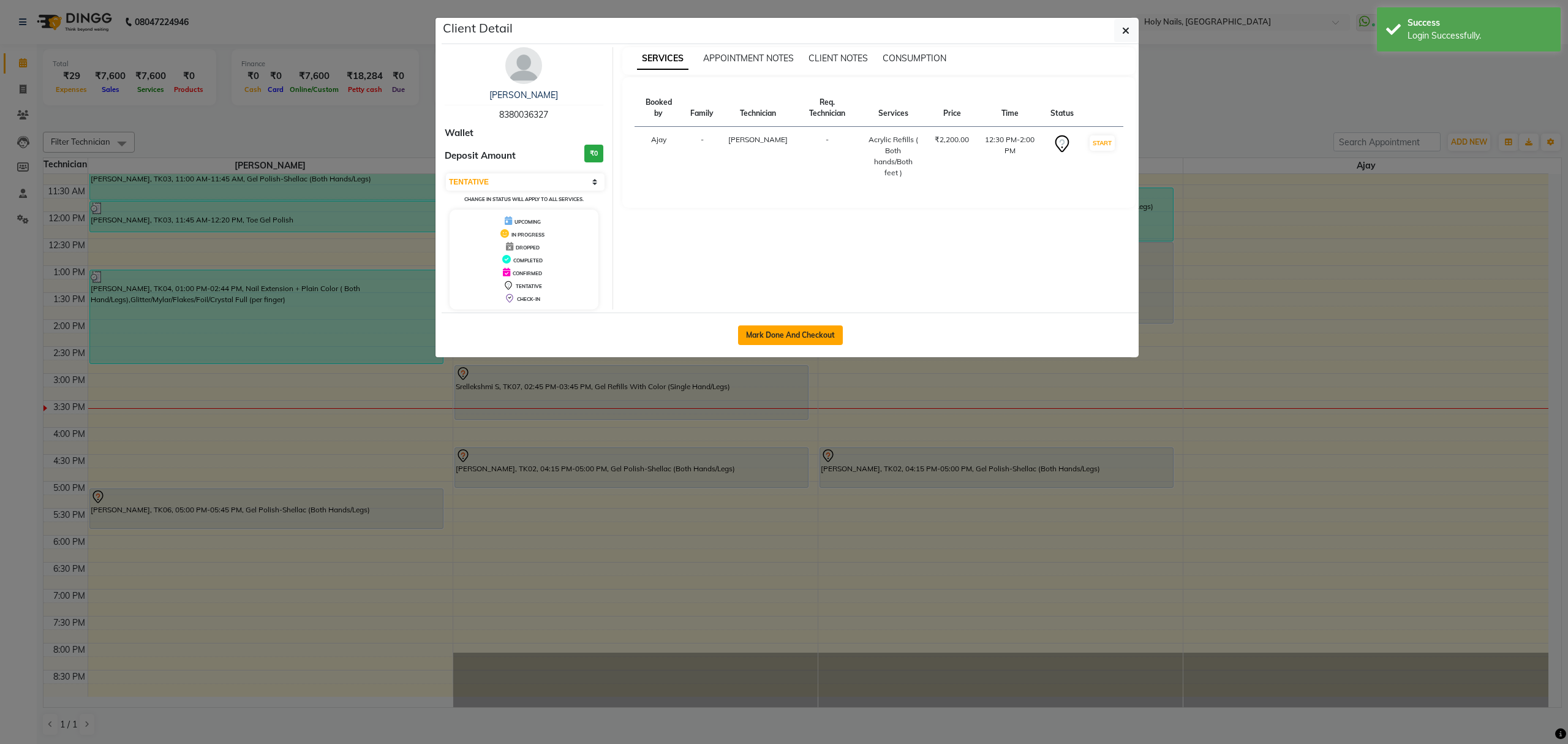
click at [810, 334] on button "Mark Done And Checkout" at bounding box center [791, 335] width 105 height 20
select select "service"
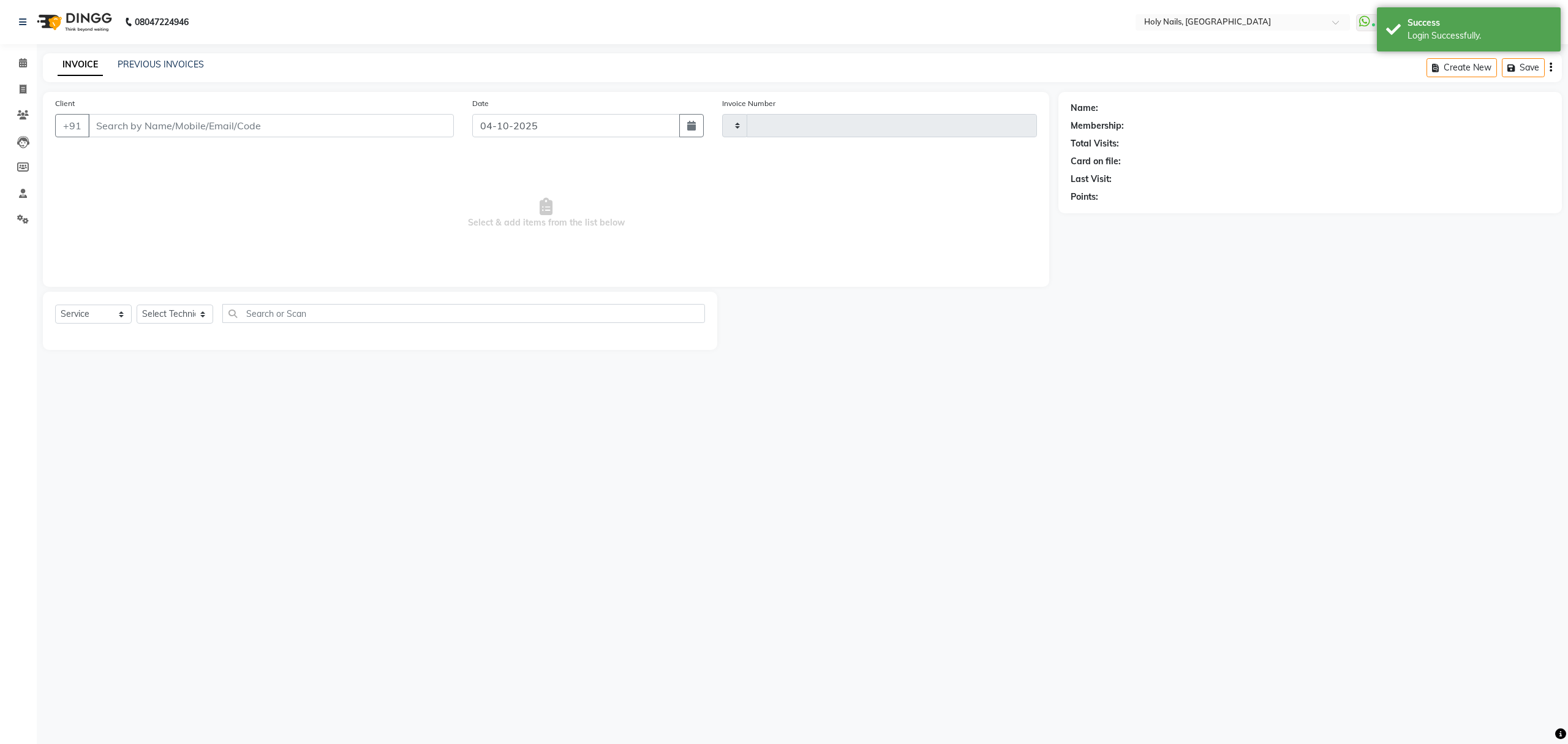
type input "0655"
select select "3"
select select "6066"
type input "83******27"
select select "62064"
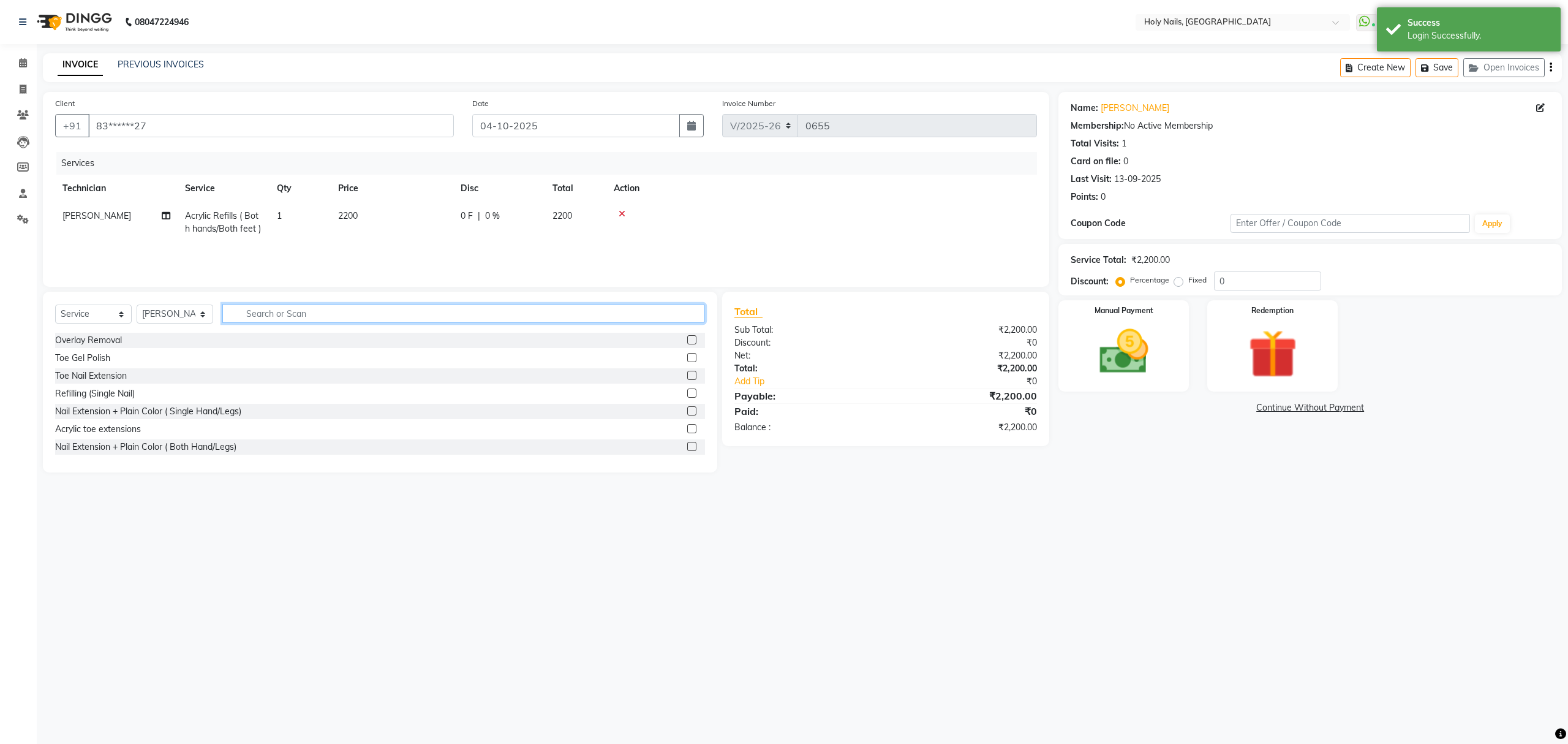
click at [582, 307] on input "text" at bounding box center [463, 313] width 483 height 19
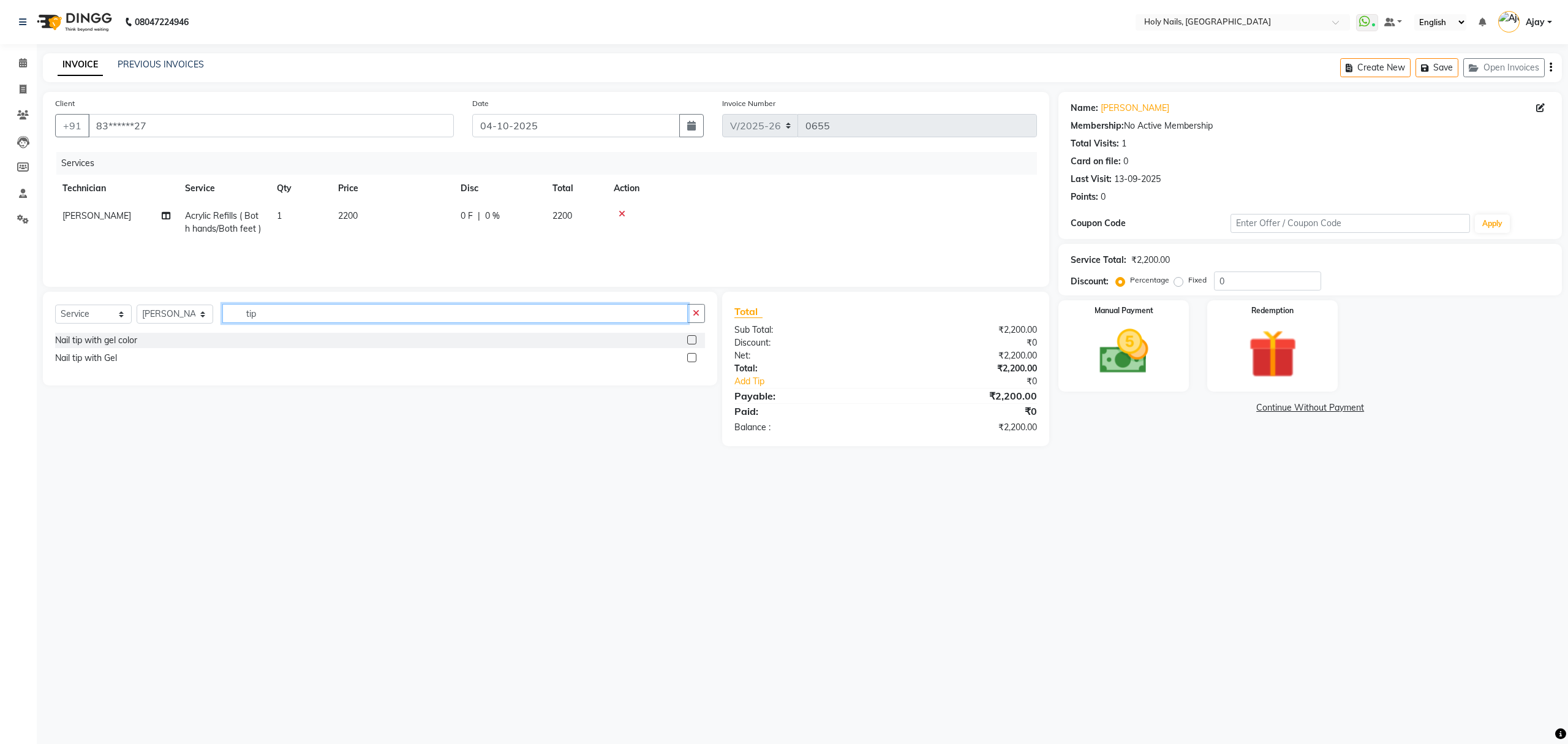
type input "tip"
click at [691, 359] on label at bounding box center [692, 357] width 9 height 9
click at [691, 359] on input "checkbox" at bounding box center [691, 358] width 8 height 8
checkbox input "false"
click at [294, 261] on td "1" at bounding box center [300, 257] width 61 height 28
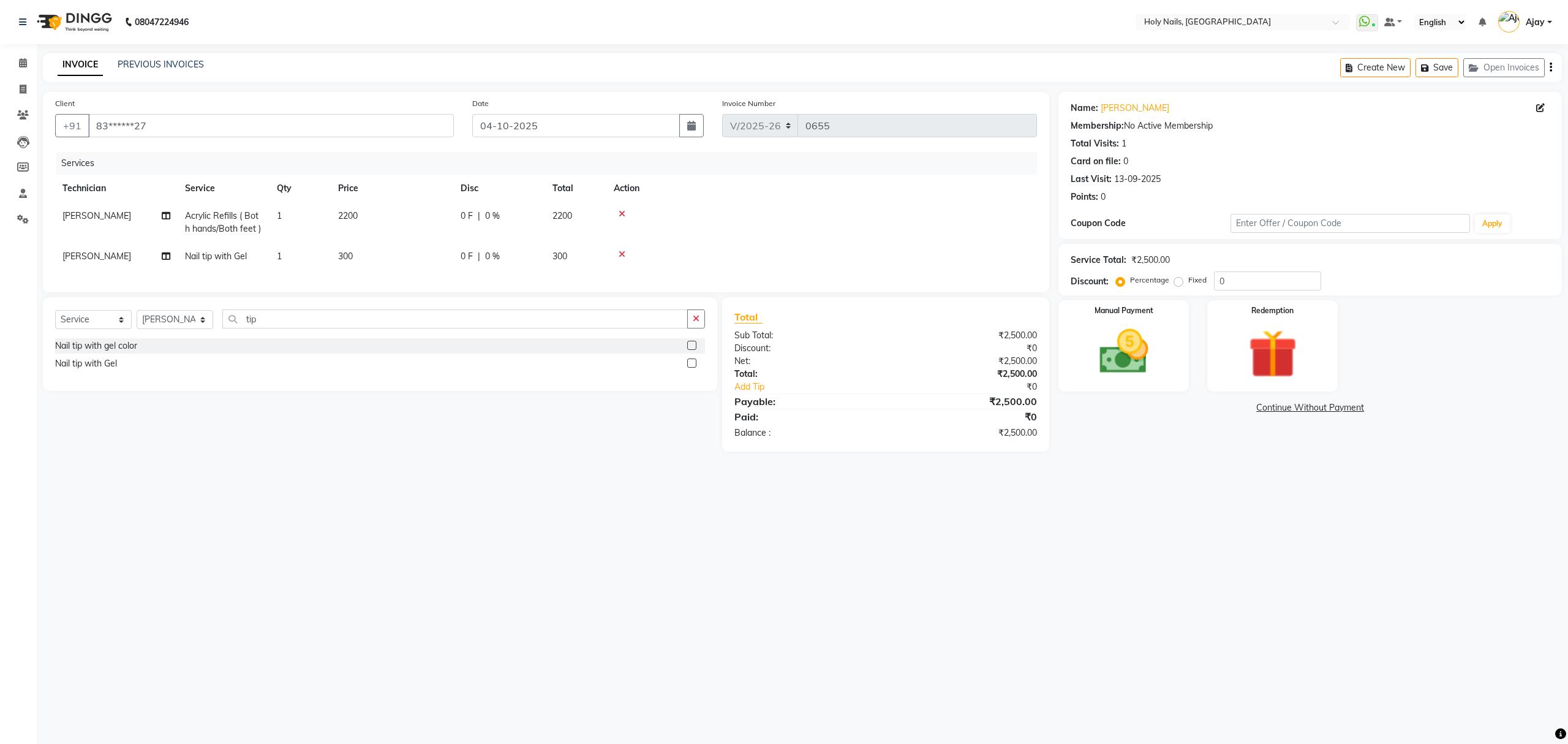
select select "62064"
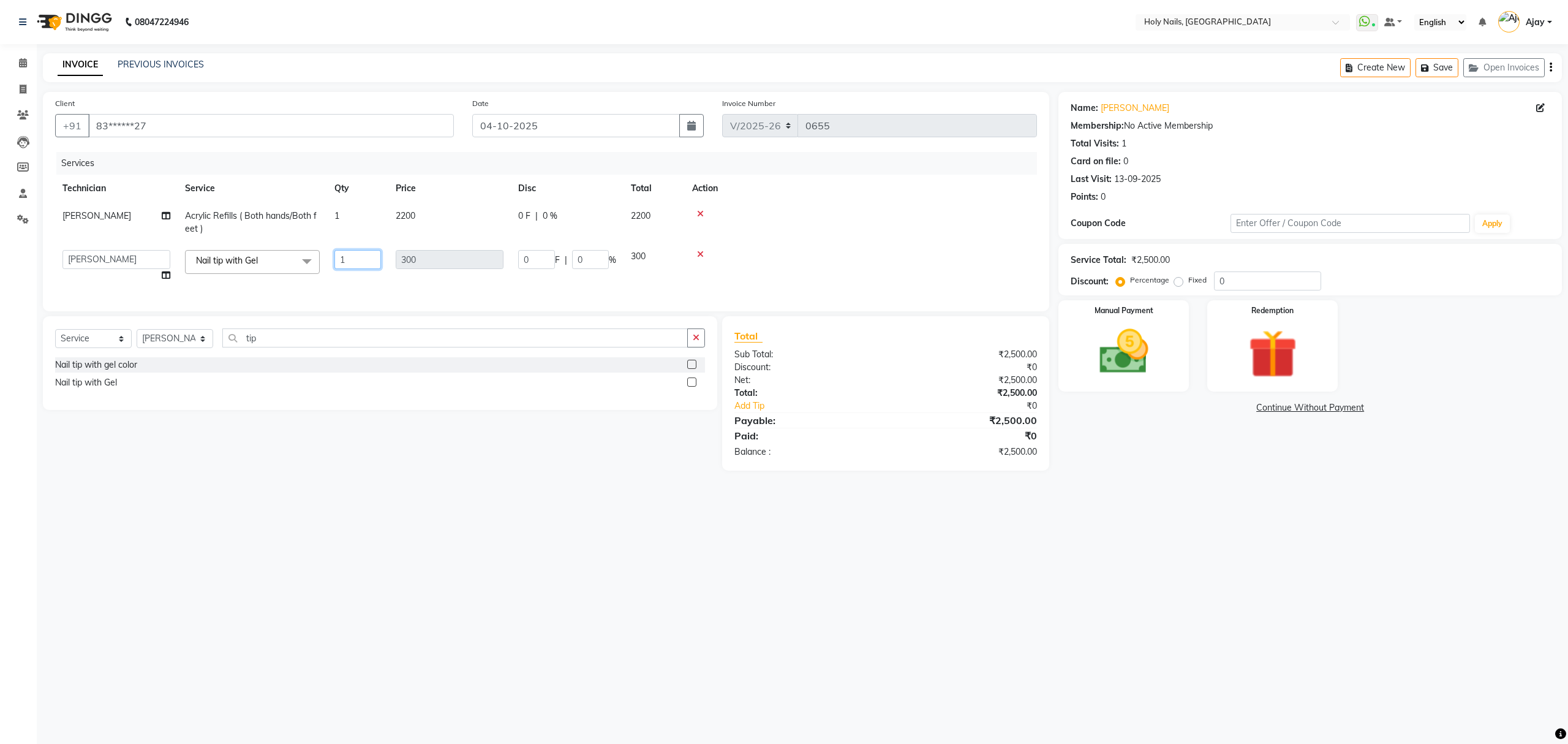
click at [365, 258] on input "1" at bounding box center [358, 259] width 47 height 19
click at [572, 352] on div "Select Service Product Membership Package Voucher Prepaid Gift Card Select Tech…" at bounding box center [379, 363] width 674 height 94
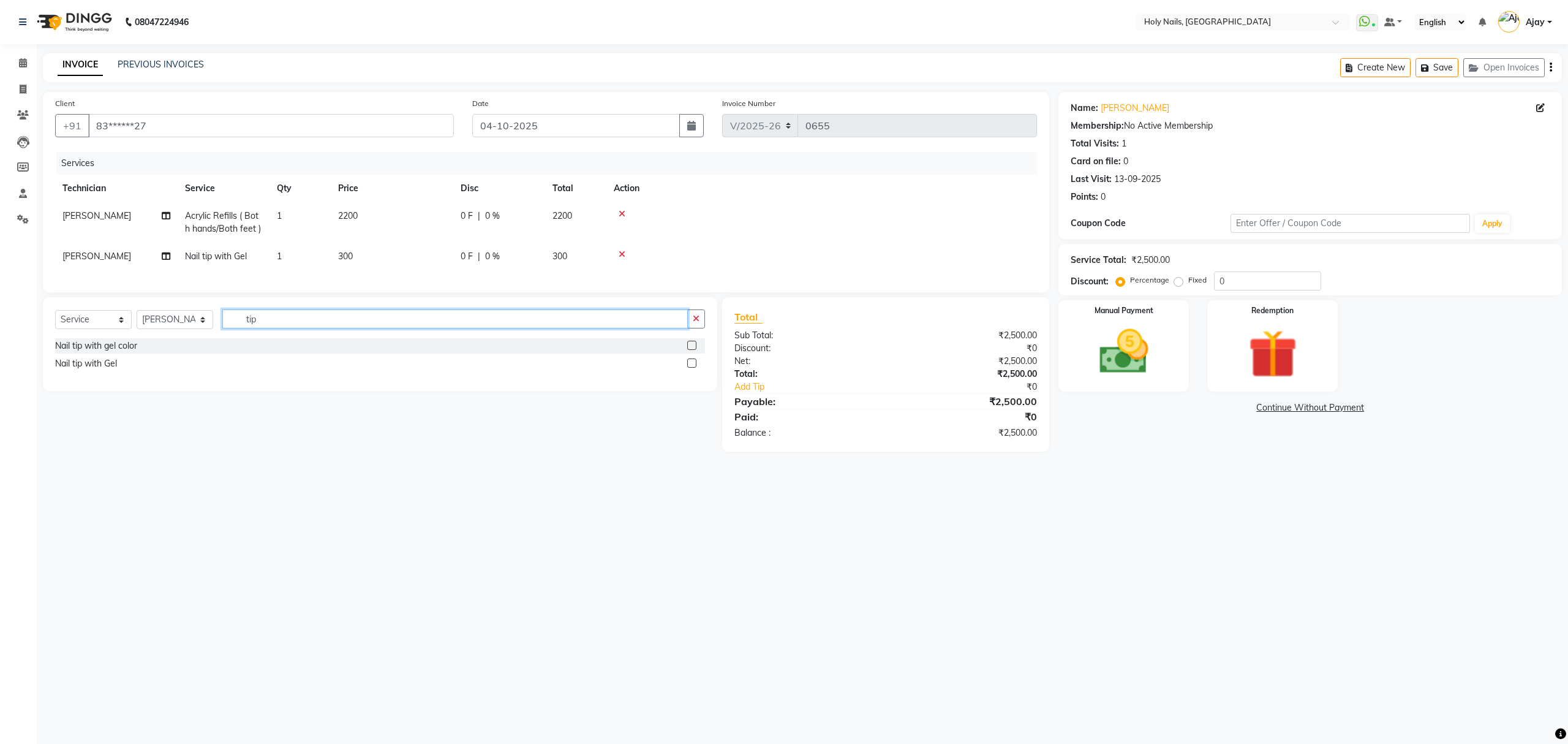
click at [576, 328] on input "tip" at bounding box center [455, 319] width 466 height 19
type input "t"
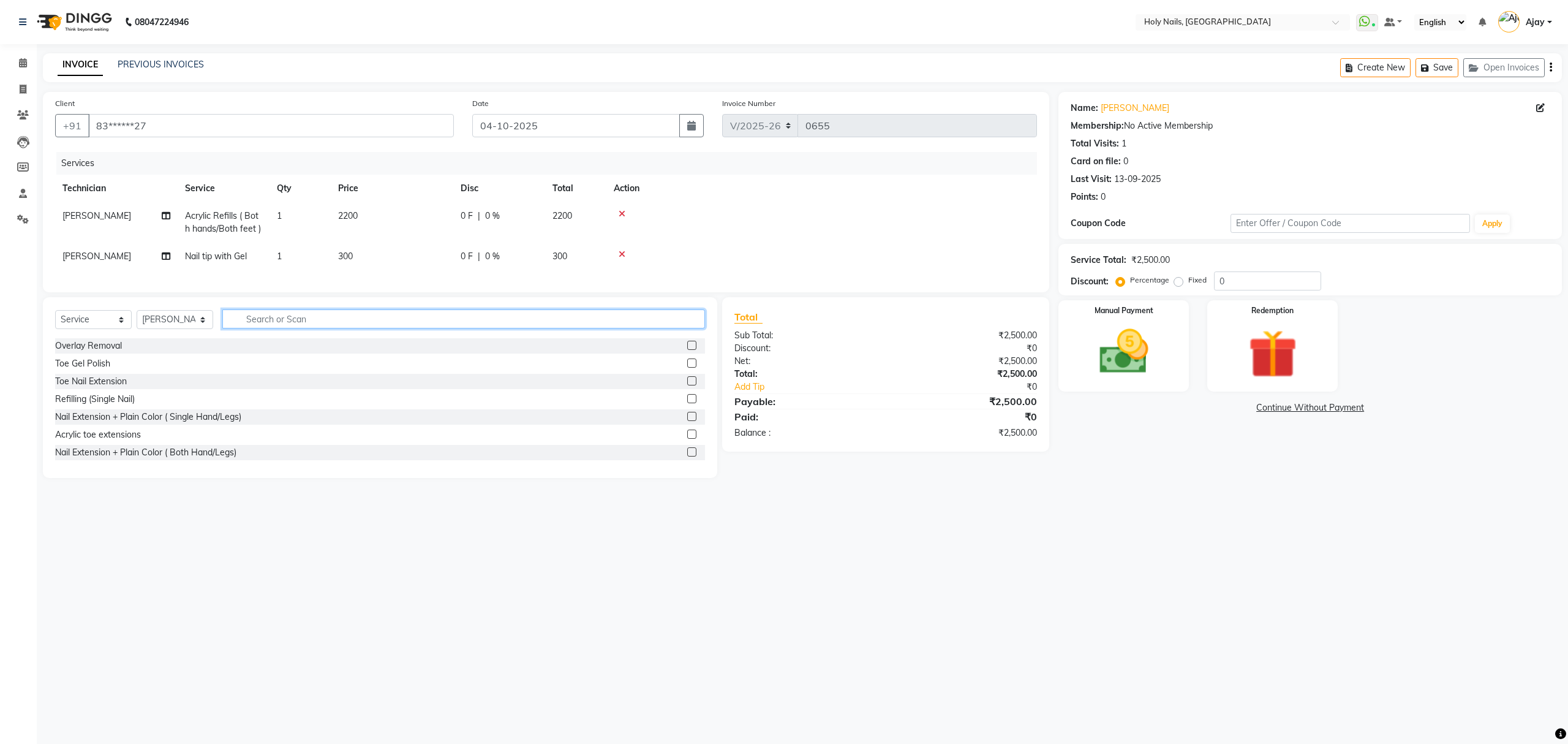
click at [525, 327] on input "text" at bounding box center [463, 319] width 483 height 19
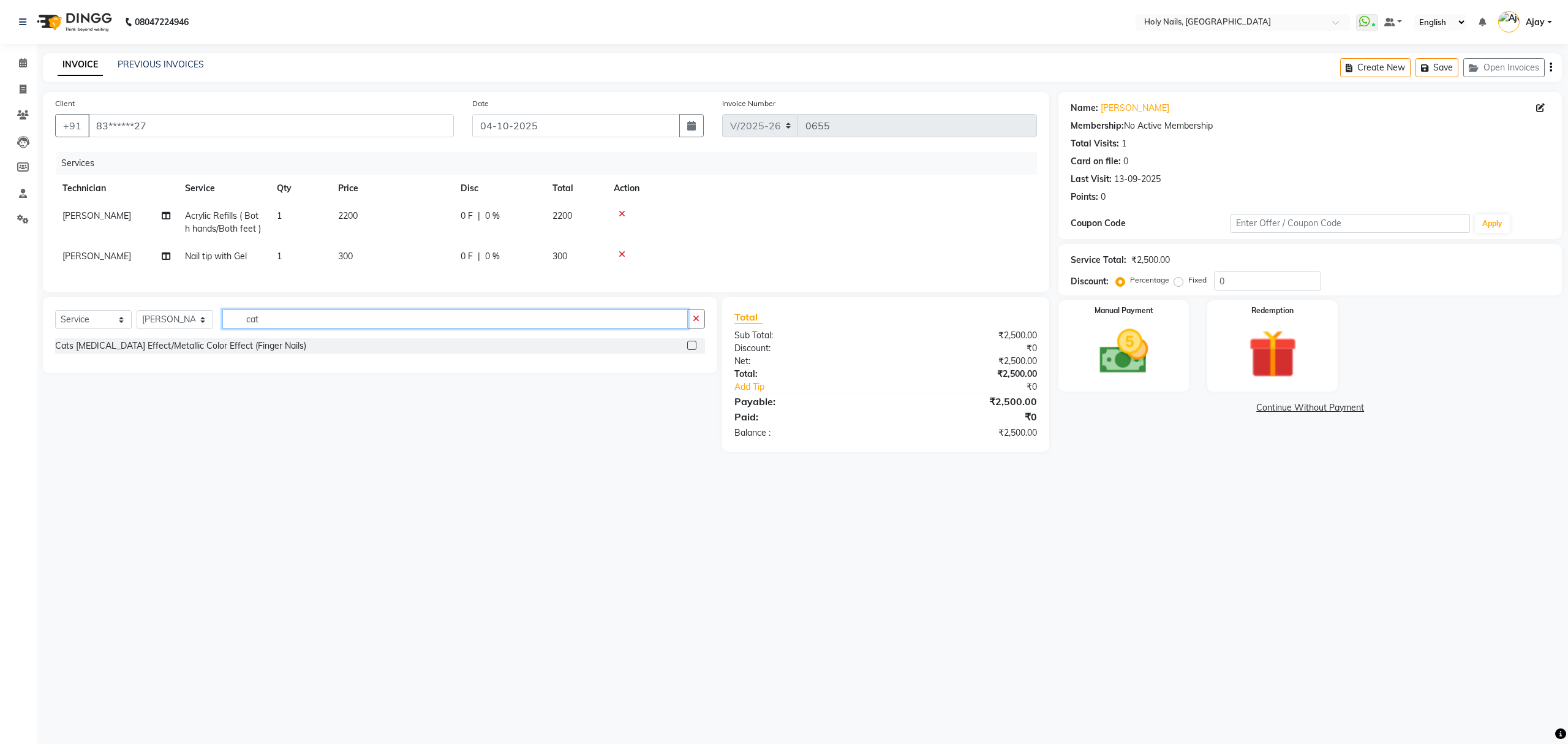
type input "cat"
click at [692, 350] on label at bounding box center [692, 345] width 9 height 9
click at [692, 350] on input "checkbox" at bounding box center [691, 346] width 8 height 8
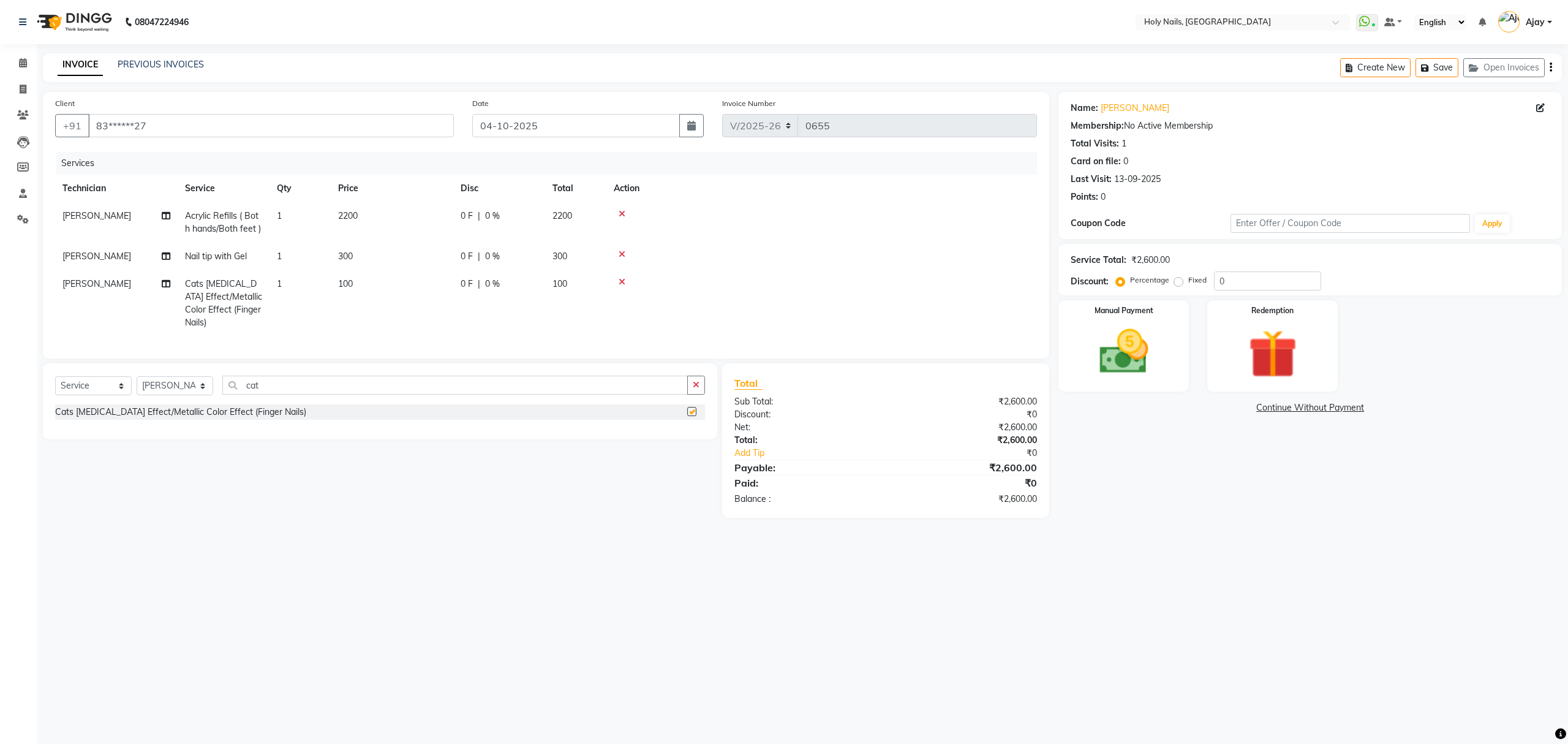
checkbox input "false"
click at [310, 275] on td "1" at bounding box center [300, 302] width 61 height 66
select select "62064"
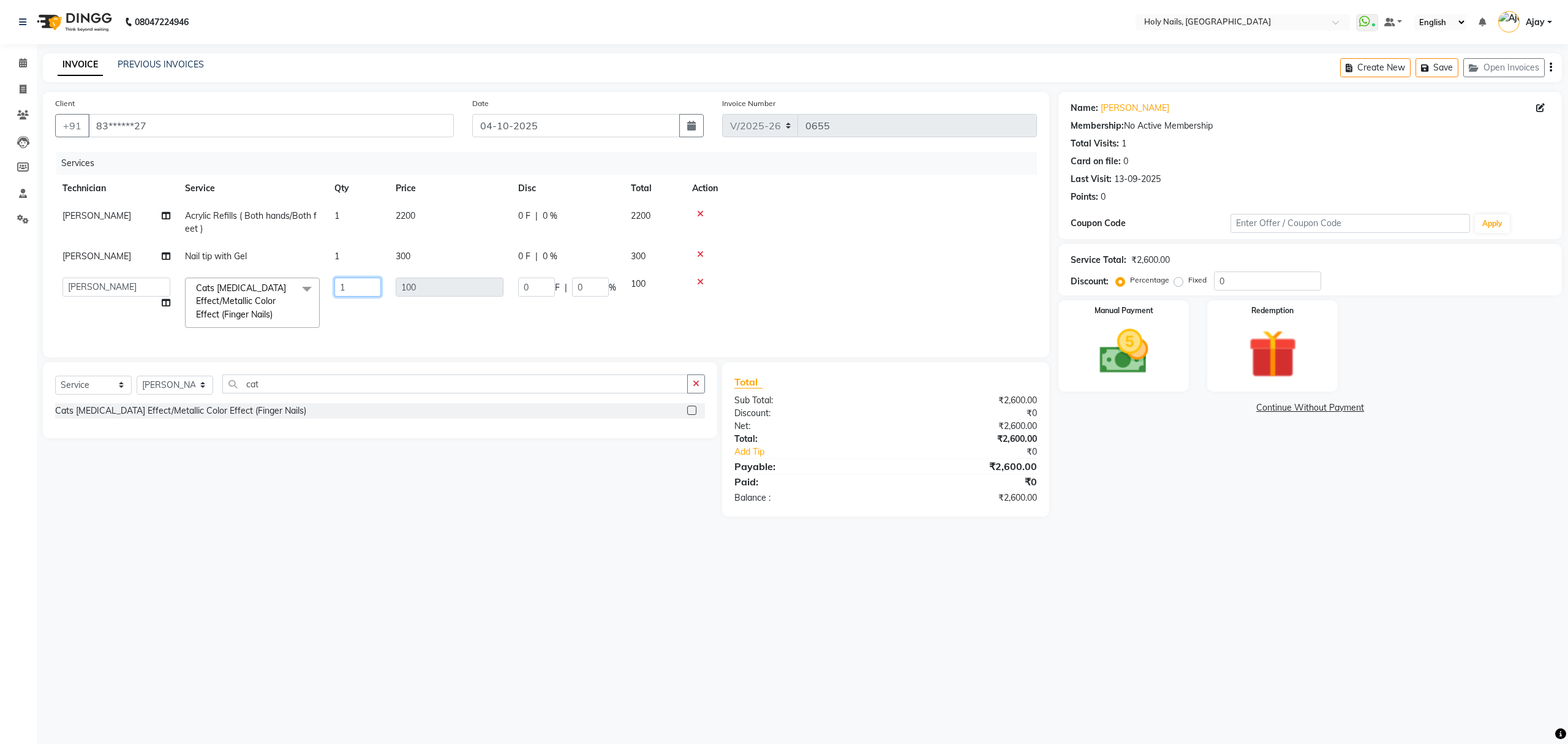
click at [356, 285] on input "1" at bounding box center [358, 286] width 47 height 19
type input "10"
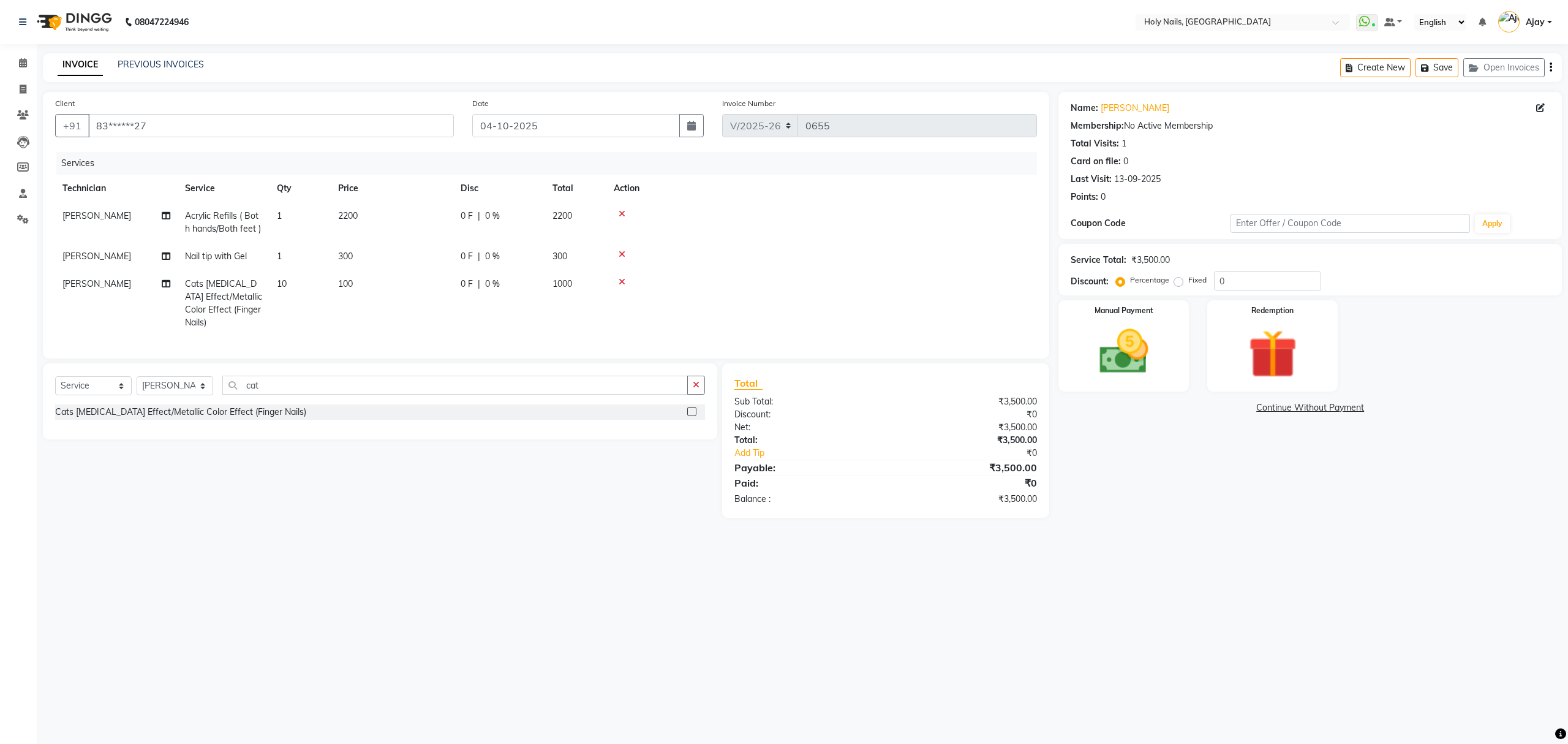
click at [579, 285] on td "1000" at bounding box center [576, 302] width 61 height 66
select select "62064"
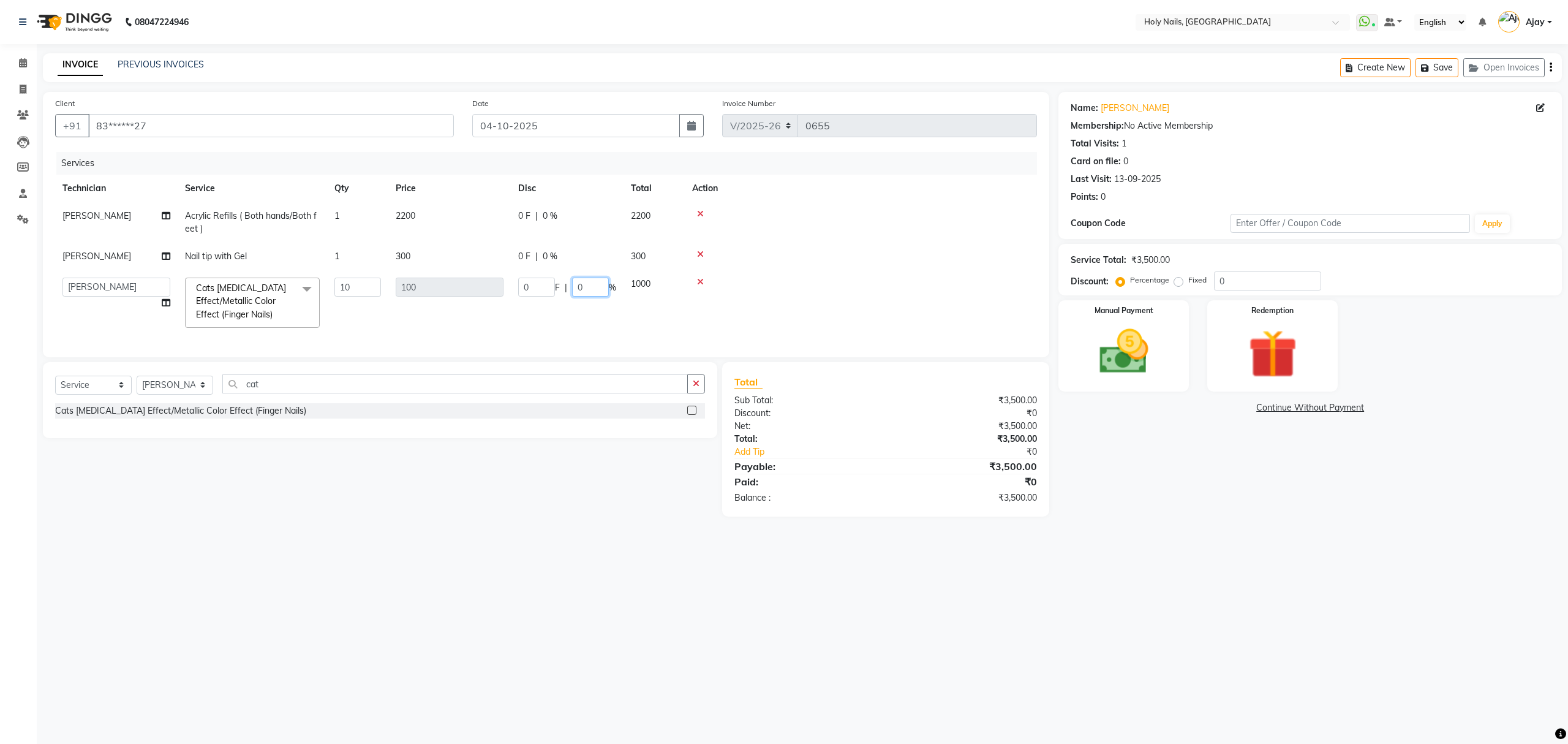
click at [583, 285] on input "0" at bounding box center [591, 286] width 37 height 19
type input "100"
click at [662, 321] on tr "Ajay Anjali Prosanjit Rakesh Tapas Vishwajeet Cats Eye Color Effect/Metallic Co…" at bounding box center [546, 302] width 982 height 65
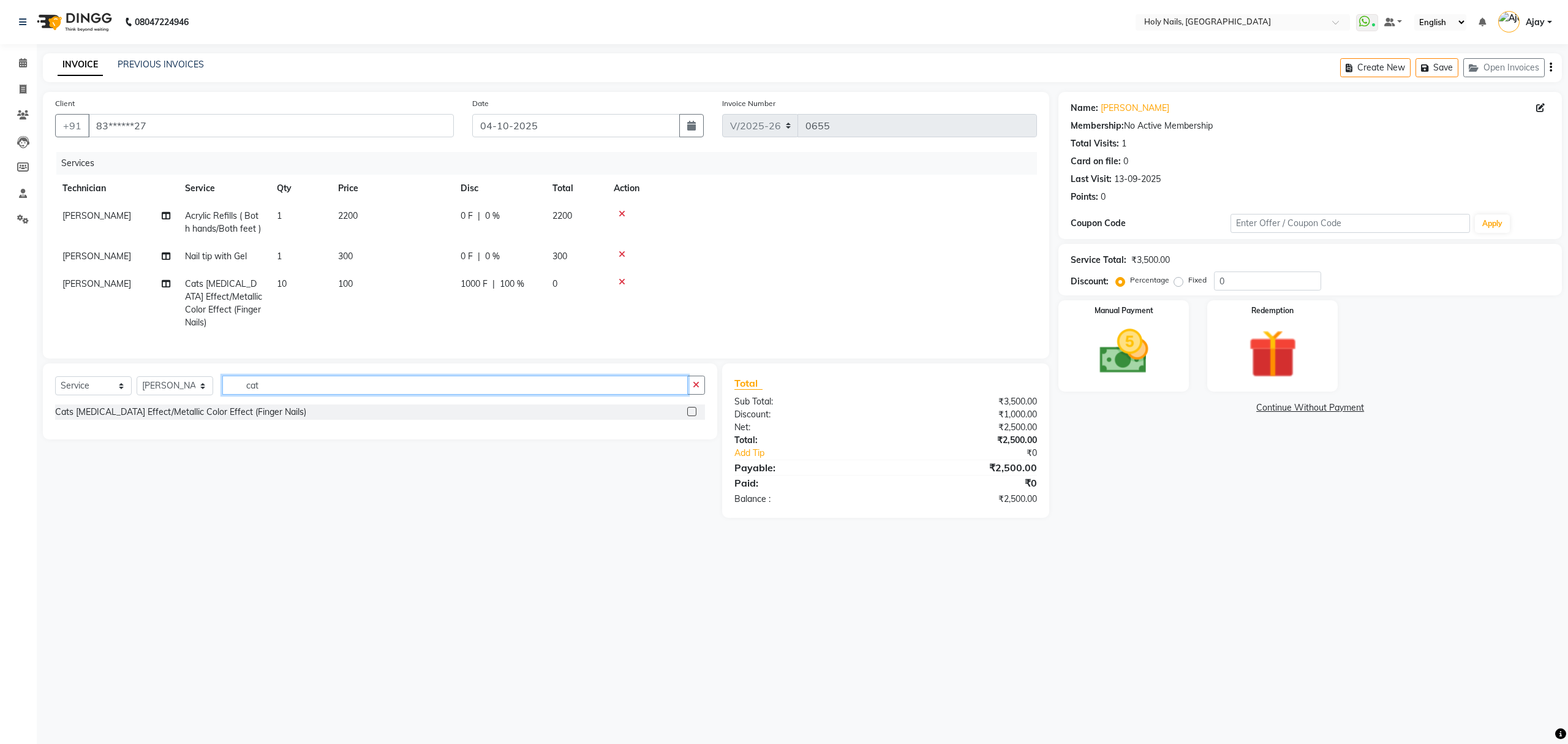
click at [538, 390] on input "cat" at bounding box center [455, 385] width 466 height 19
type input "c"
click at [486, 379] on input "text" at bounding box center [463, 385] width 483 height 19
type input "art"
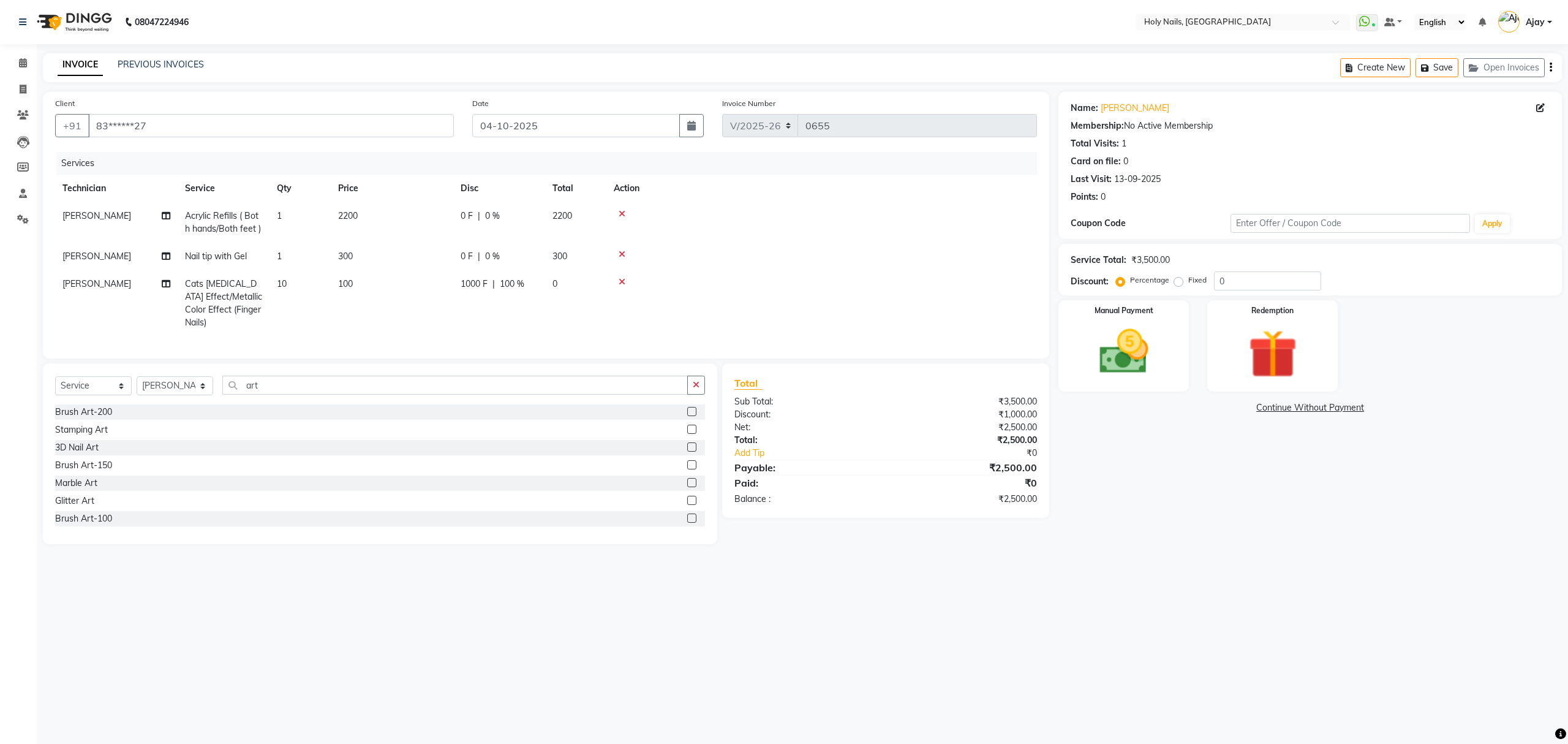
click at [687, 516] on label at bounding box center [692, 518] width 9 height 9
click at [687, 516] on input "checkbox" at bounding box center [691, 518] width 8 height 8
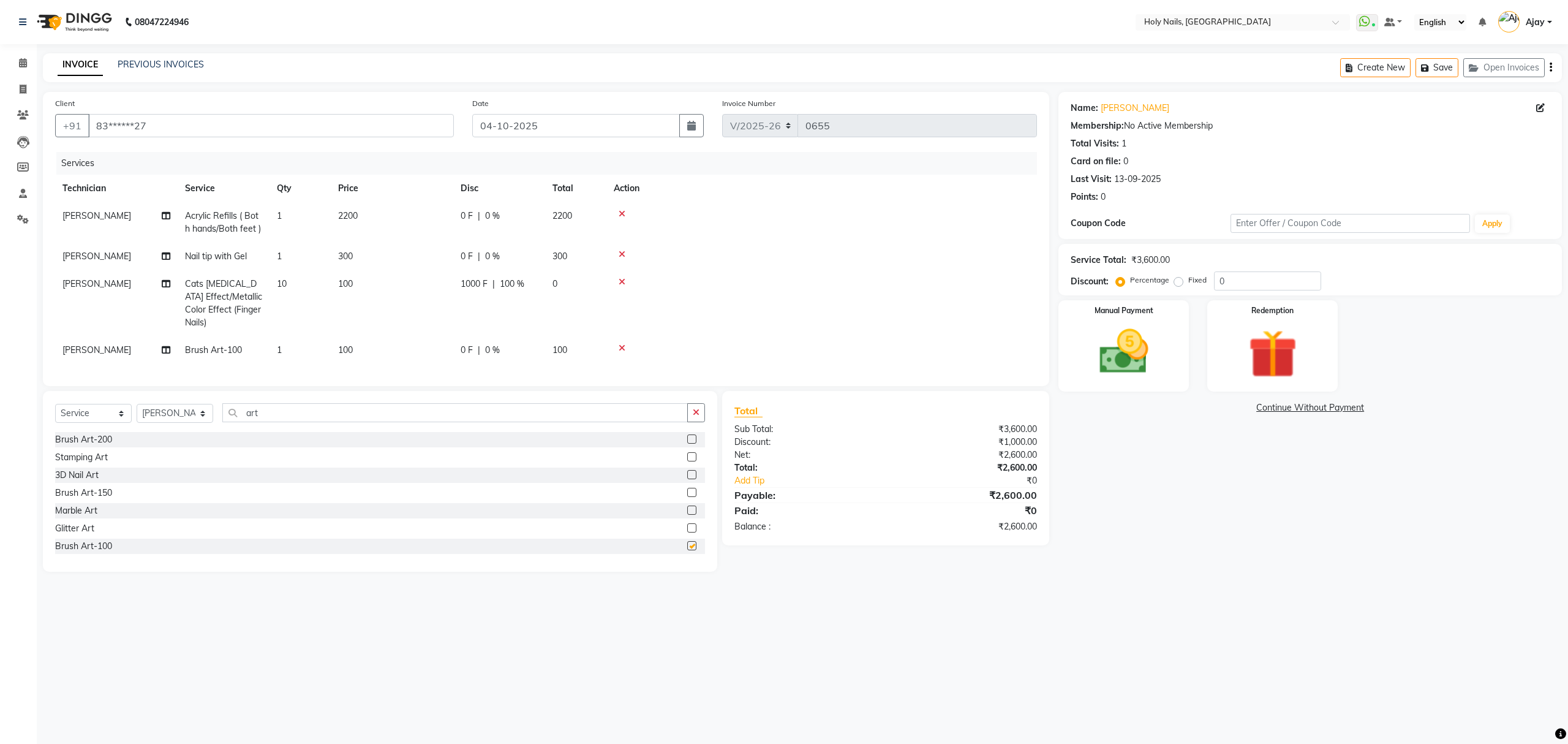
checkbox input "false"
drag, startPoint x: 302, startPoint y: 331, endPoint x: 333, endPoint y: 327, distance: 31.3
click at [308, 337] on td "1" at bounding box center [300, 351] width 61 height 28
select select "62064"
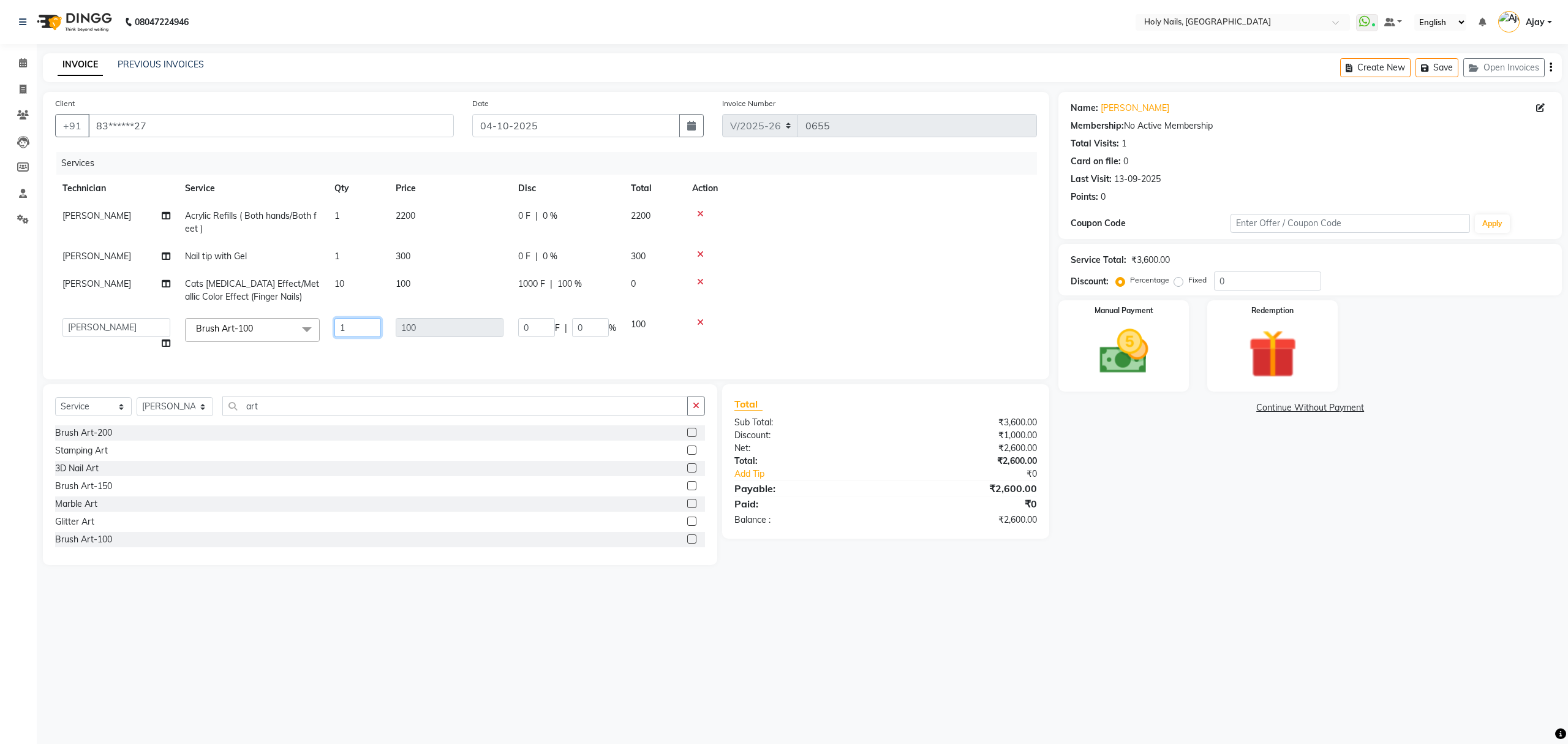
click at [371, 325] on input "1" at bounding box center [358, 327] width 47 height 19
type input "8"
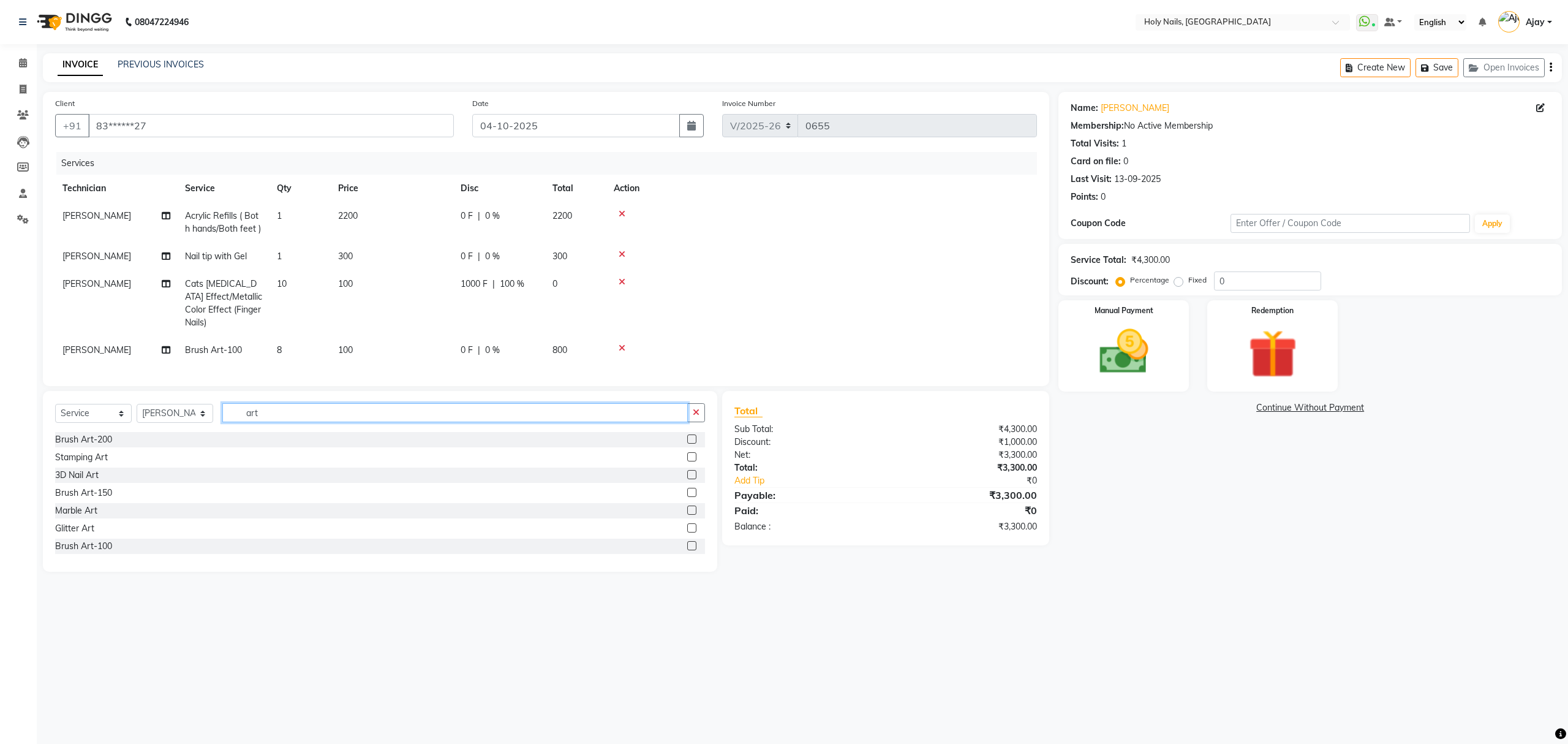
click at [462, 413] on input "art" at bounding box center [455, 412] width 466 height 19
click at [574, 337] on td "800" at bounding box center [576, 351] width 61 height 28
select select "62064"
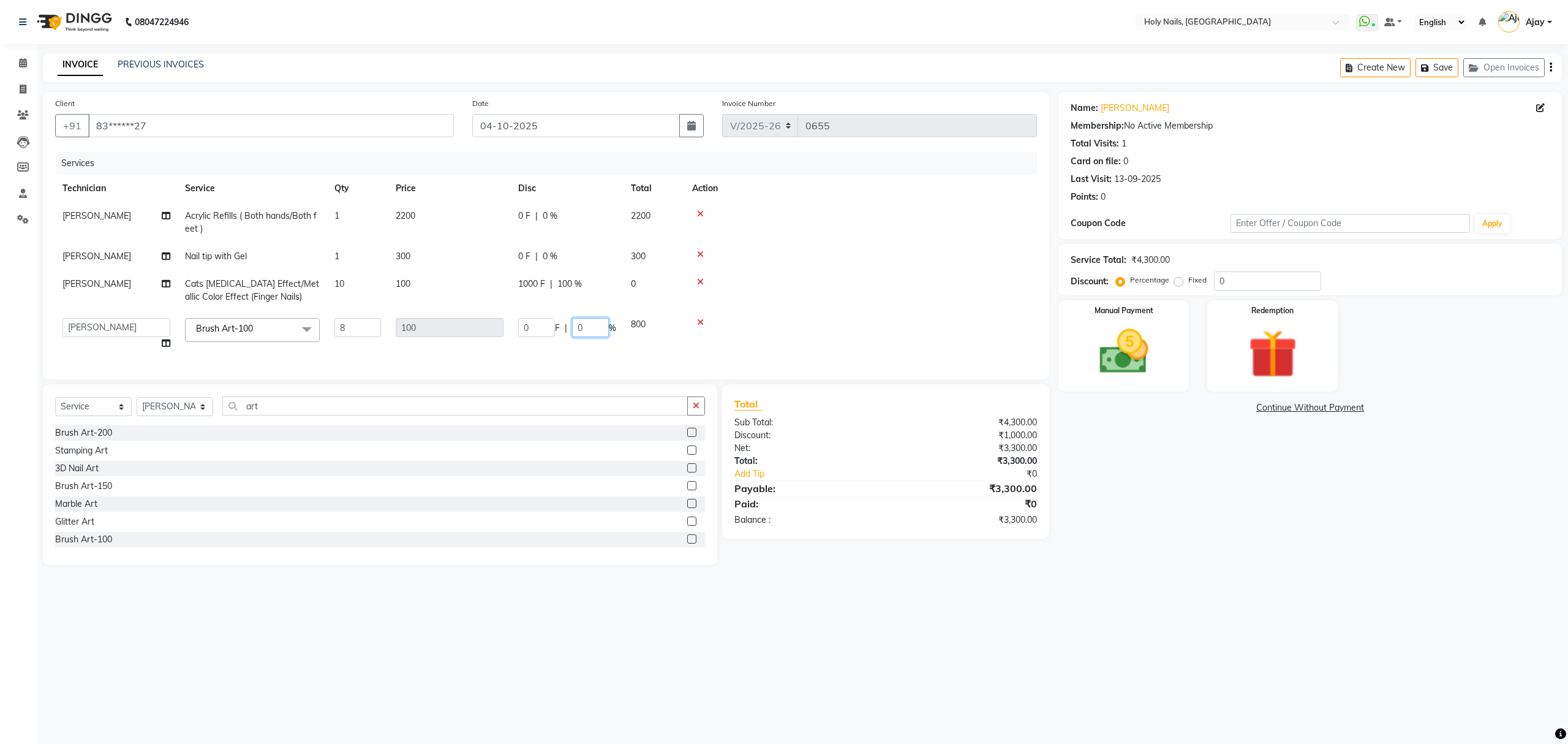
click at [604, 327] on input "0" at bounding box center [591, 327] width 37 height 19
type input "100"
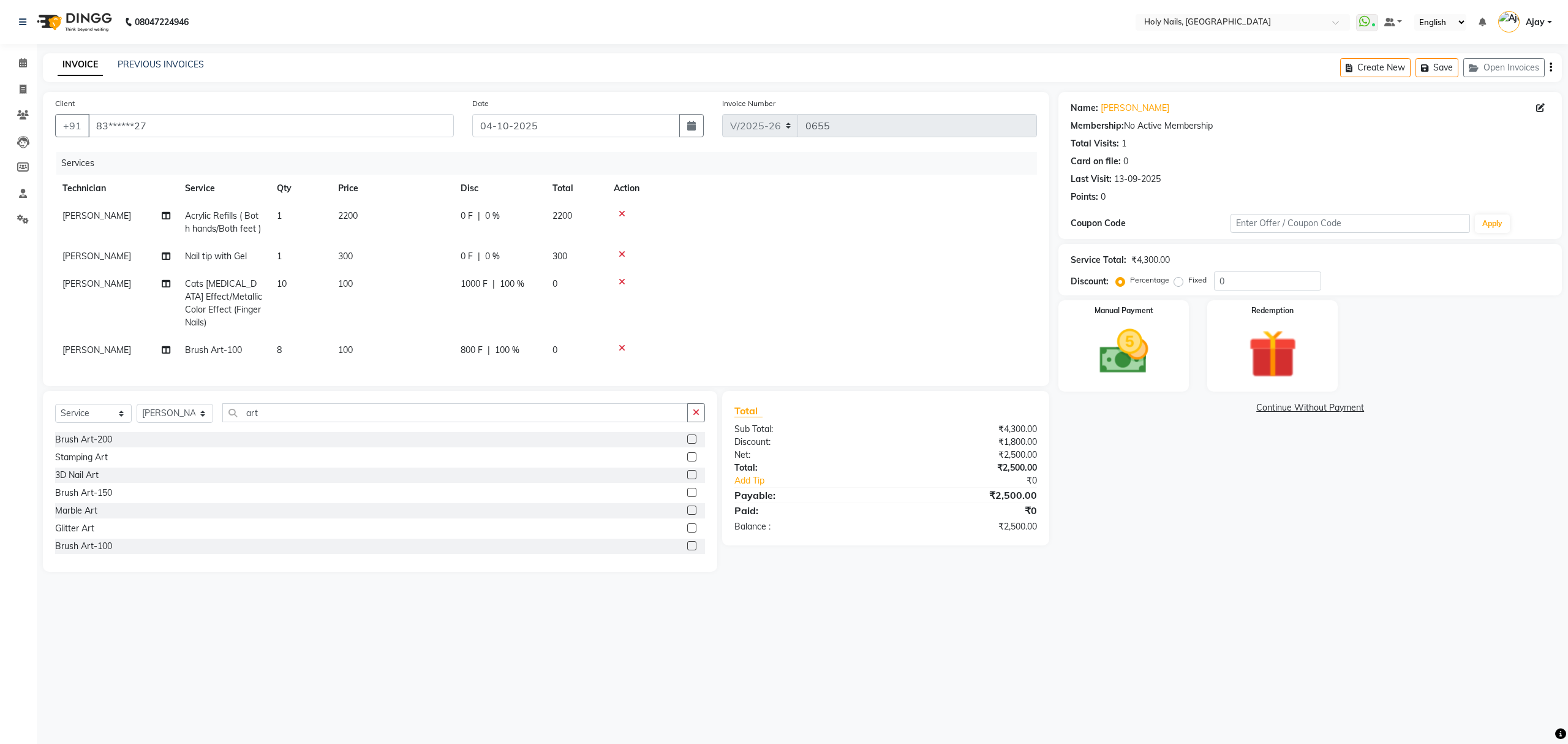
click at [686, 340] on td at bounding box center [821, 351] width 431 height 28
click at [1160, 339] on img at bounding box center [1123, 352] width 83 height 59
click at [1216, 408] on span "UPI" at bounding box center [1219, 407] width 19 height 14
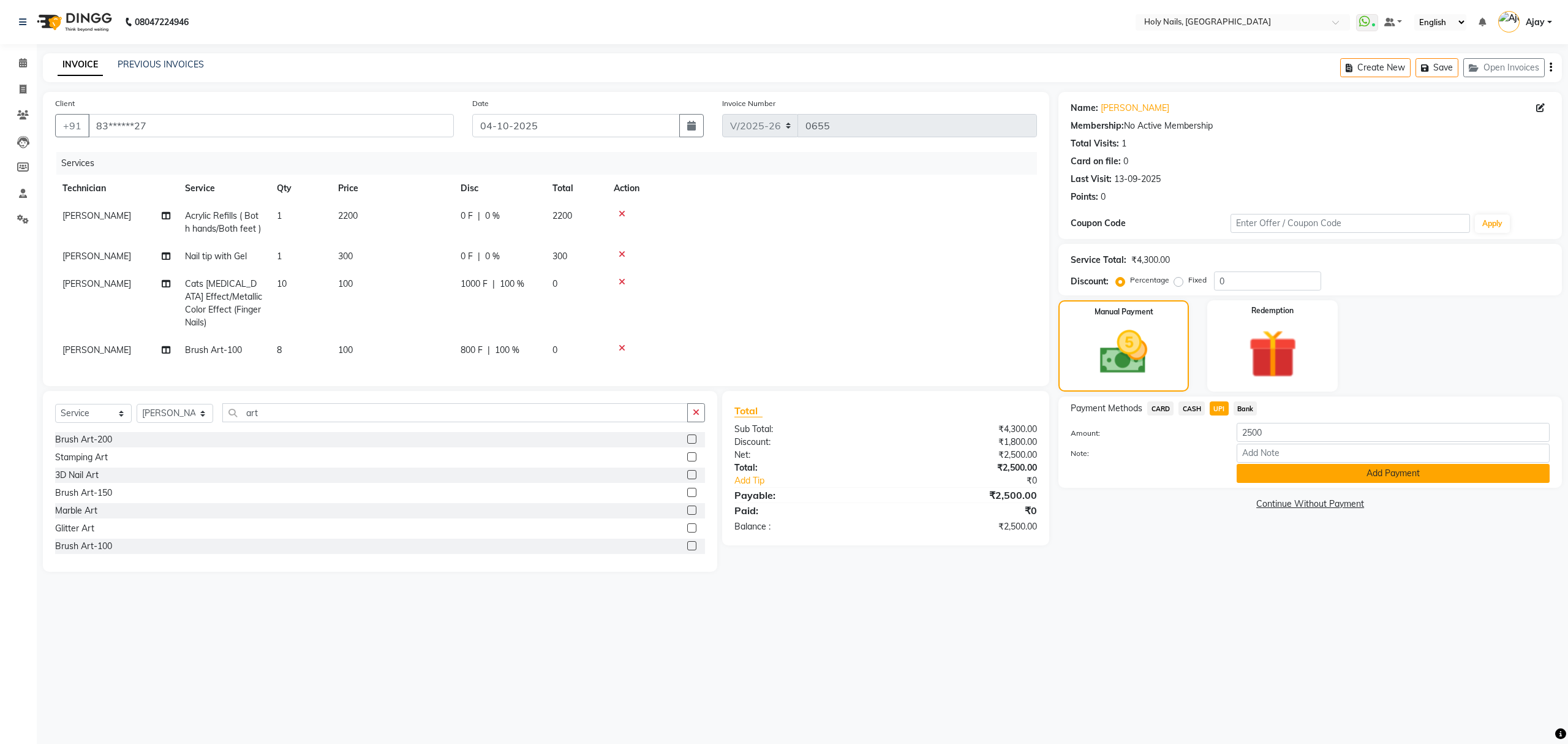
click at [1379, 473] on button "Add Payment" at bounding box center [1393, 473] width 313 height 19
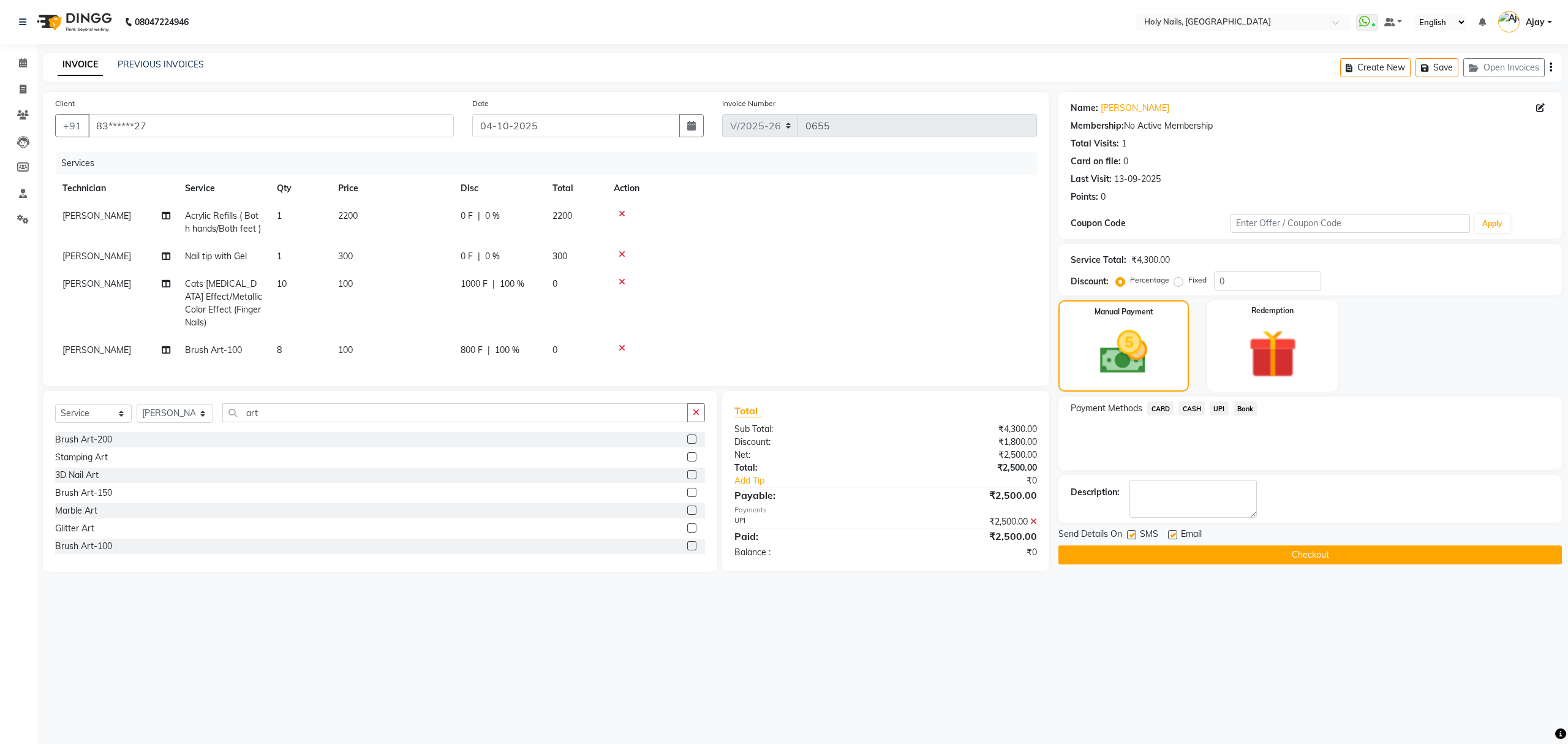
click at [1343, 565] on button "Checkout" at bounding box center [1309, 554] width 503 height 19
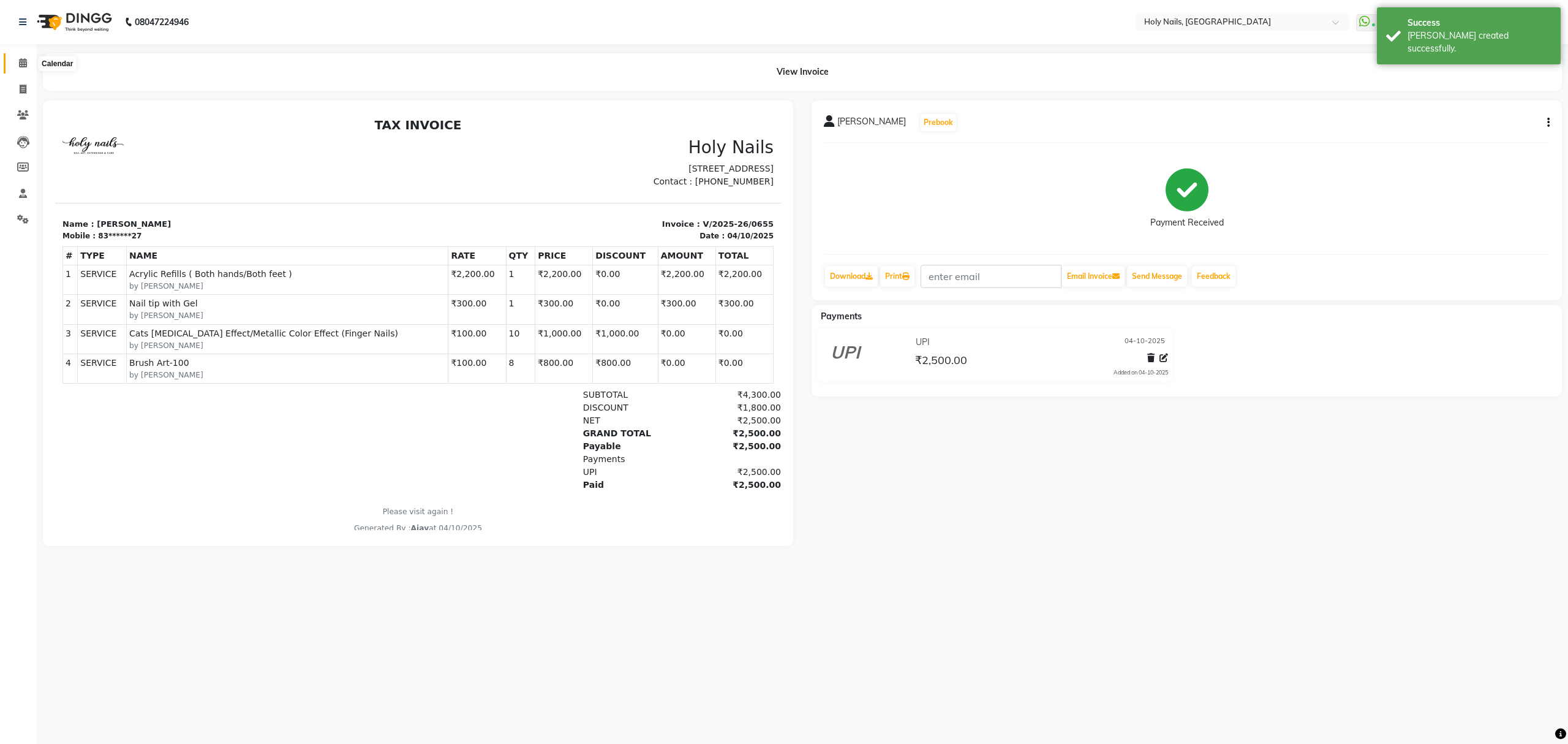
click at [20, 60] on icon at bounding box center [22, 63] width 8 height 9
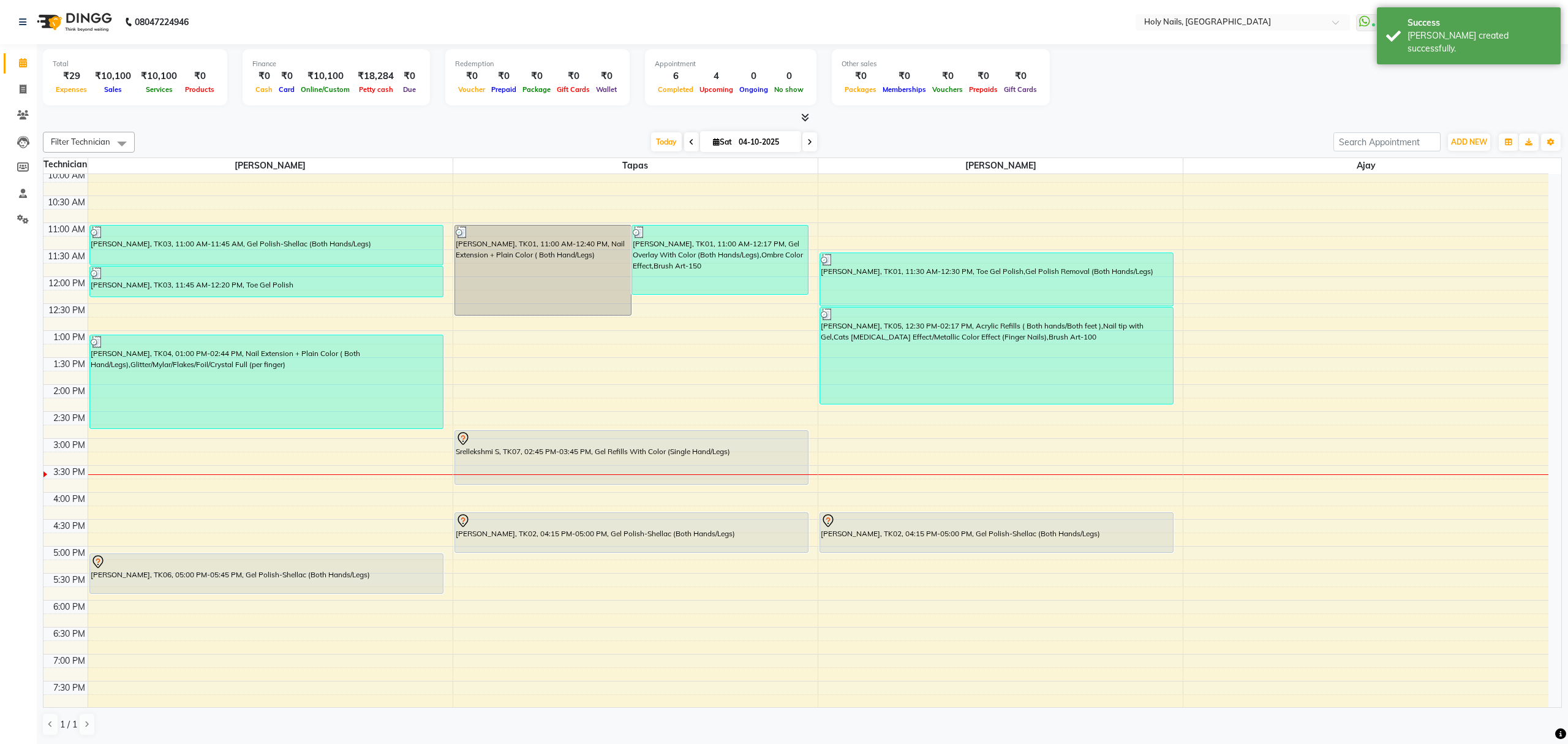
scroll to position [163, 0]
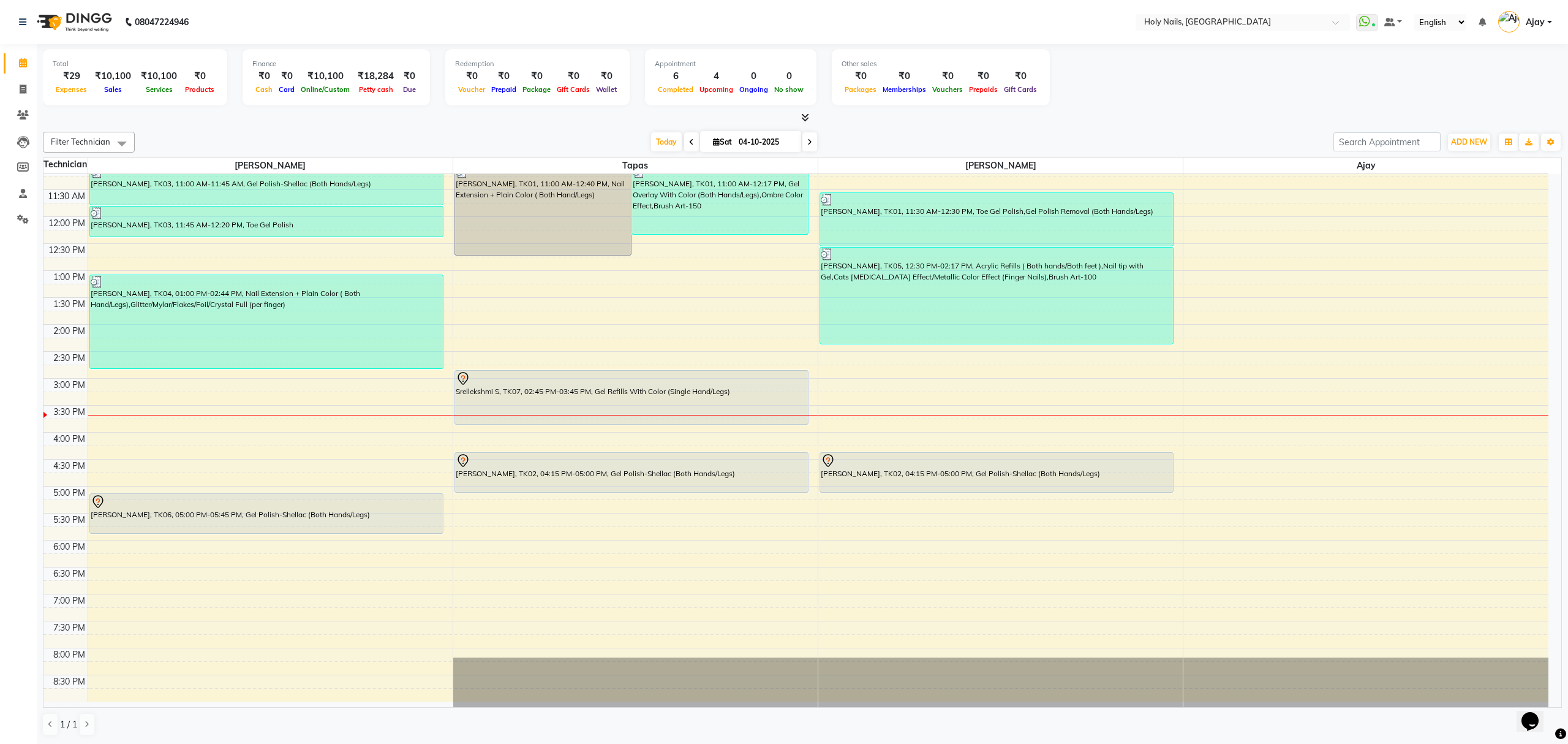
scroll to position [178, 0]
